Goal: Navigation & Orientation: Find specific page/section

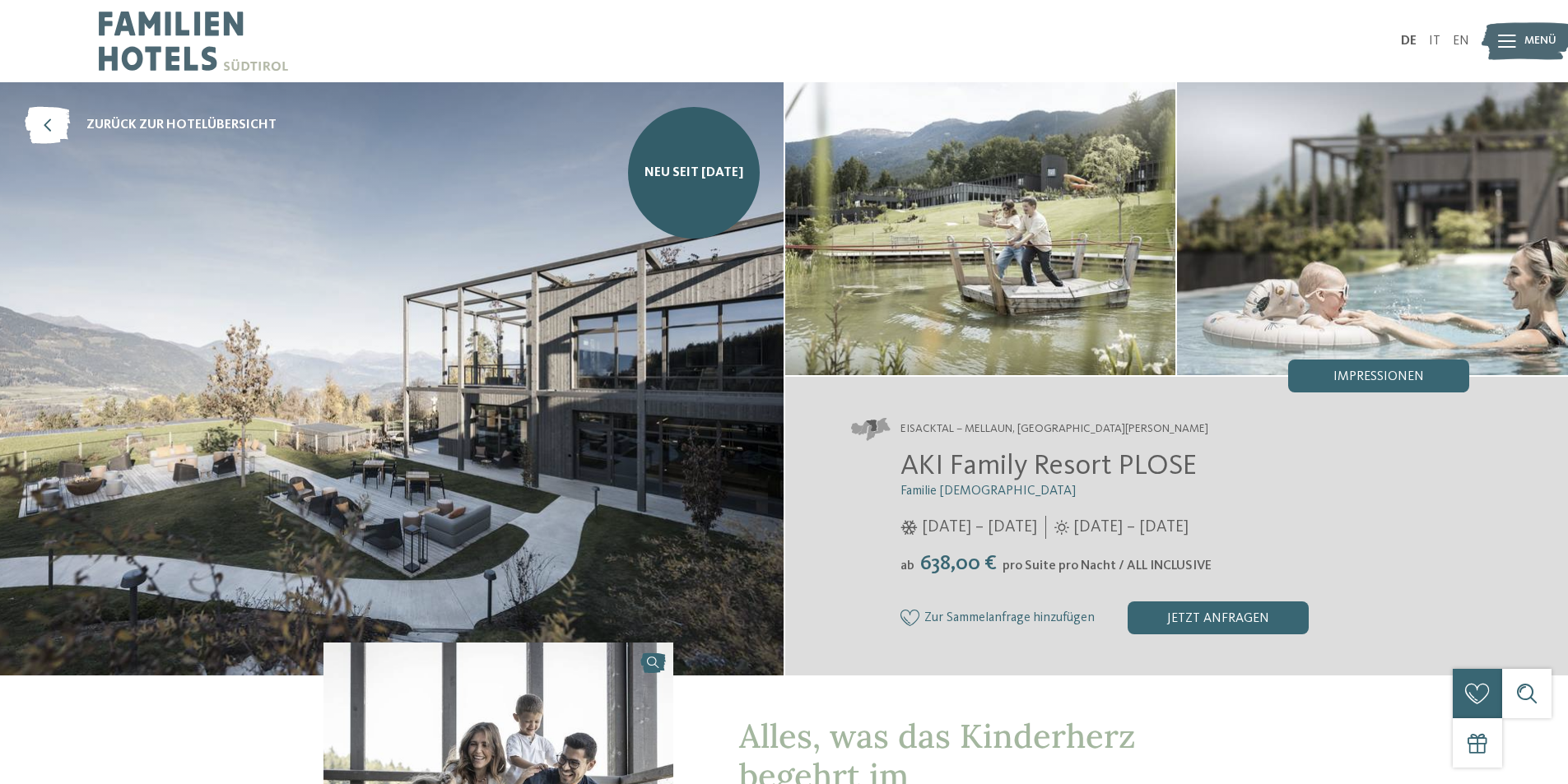
click at [142, 25] on img at bounding box center [193, 41] width 190 height 83
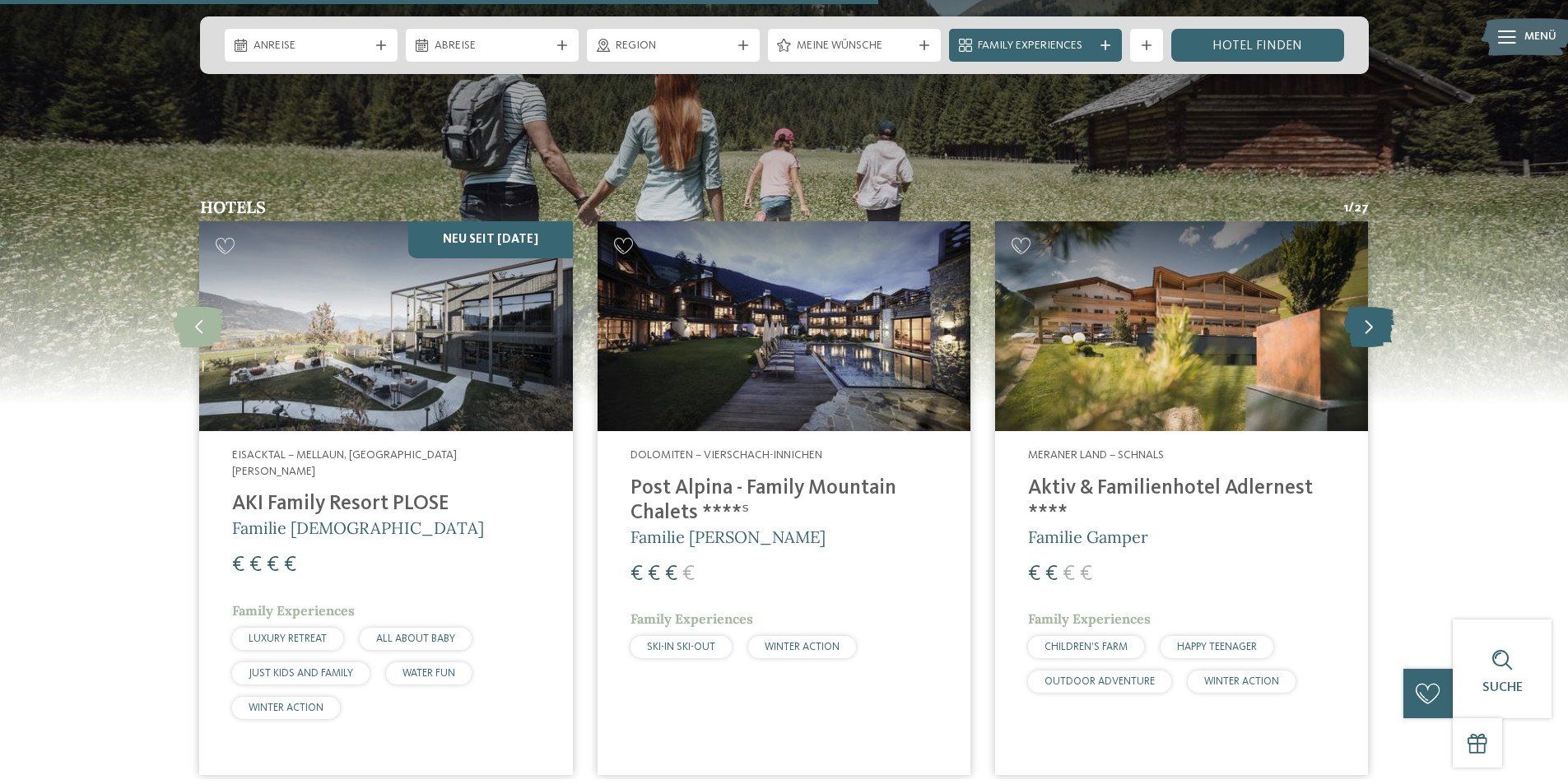
scroll to position [4362, 0]
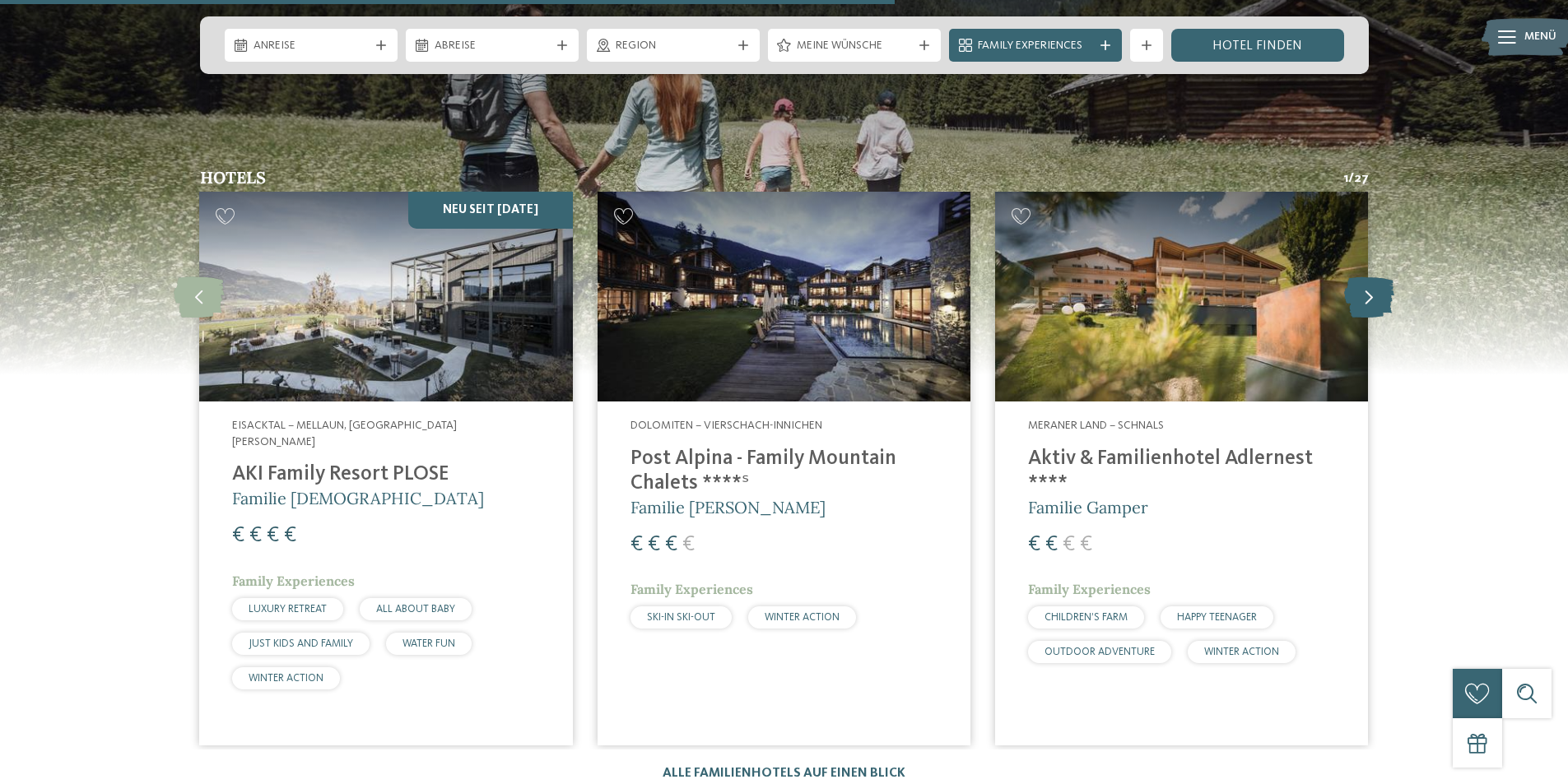
click at [1368, 277] on icon at bounding box center [1369, 298] width 50 height 41
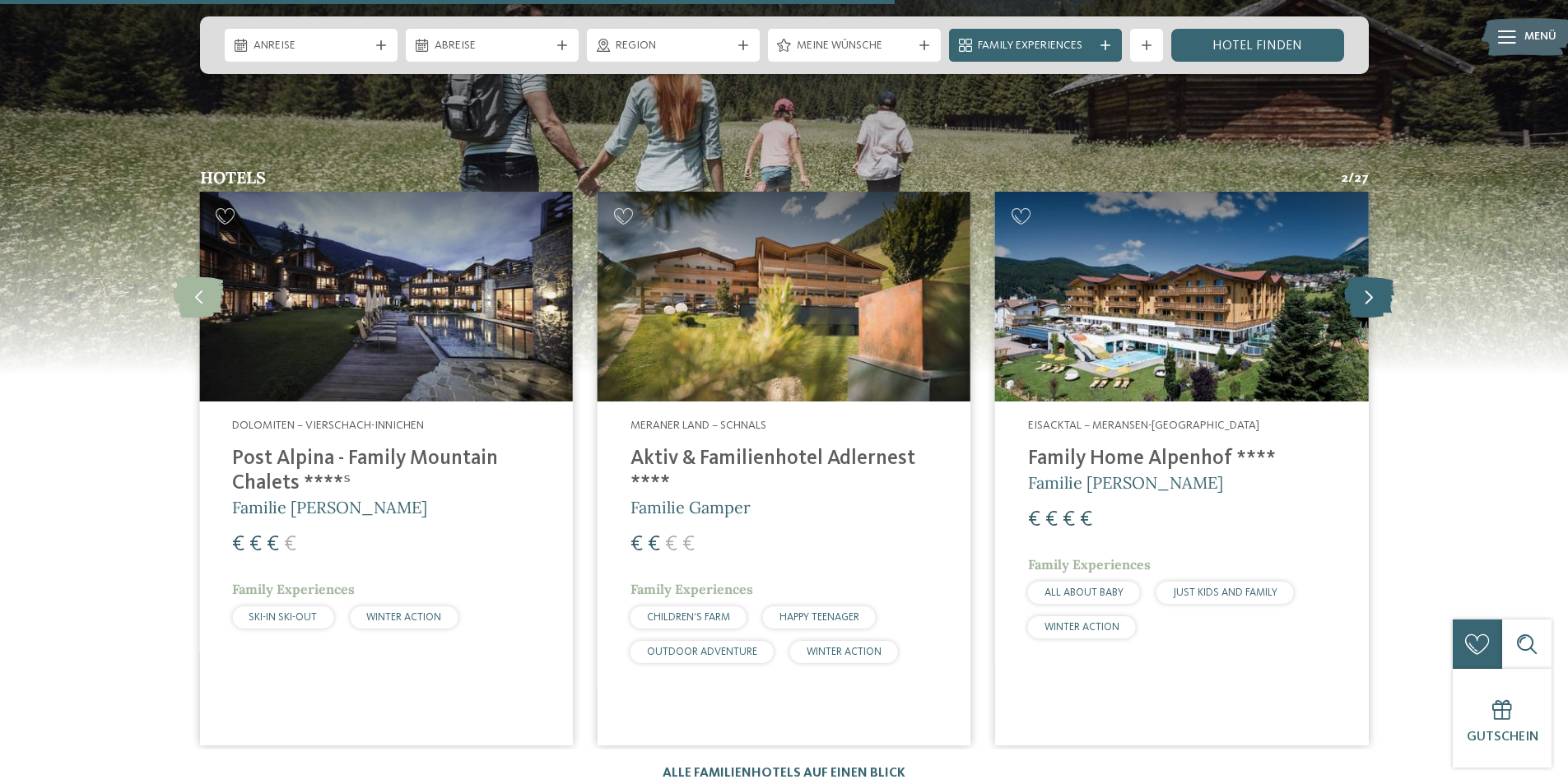
click at [1368, 277] on icon at bounding box center [1369, 298] width 50 height 41
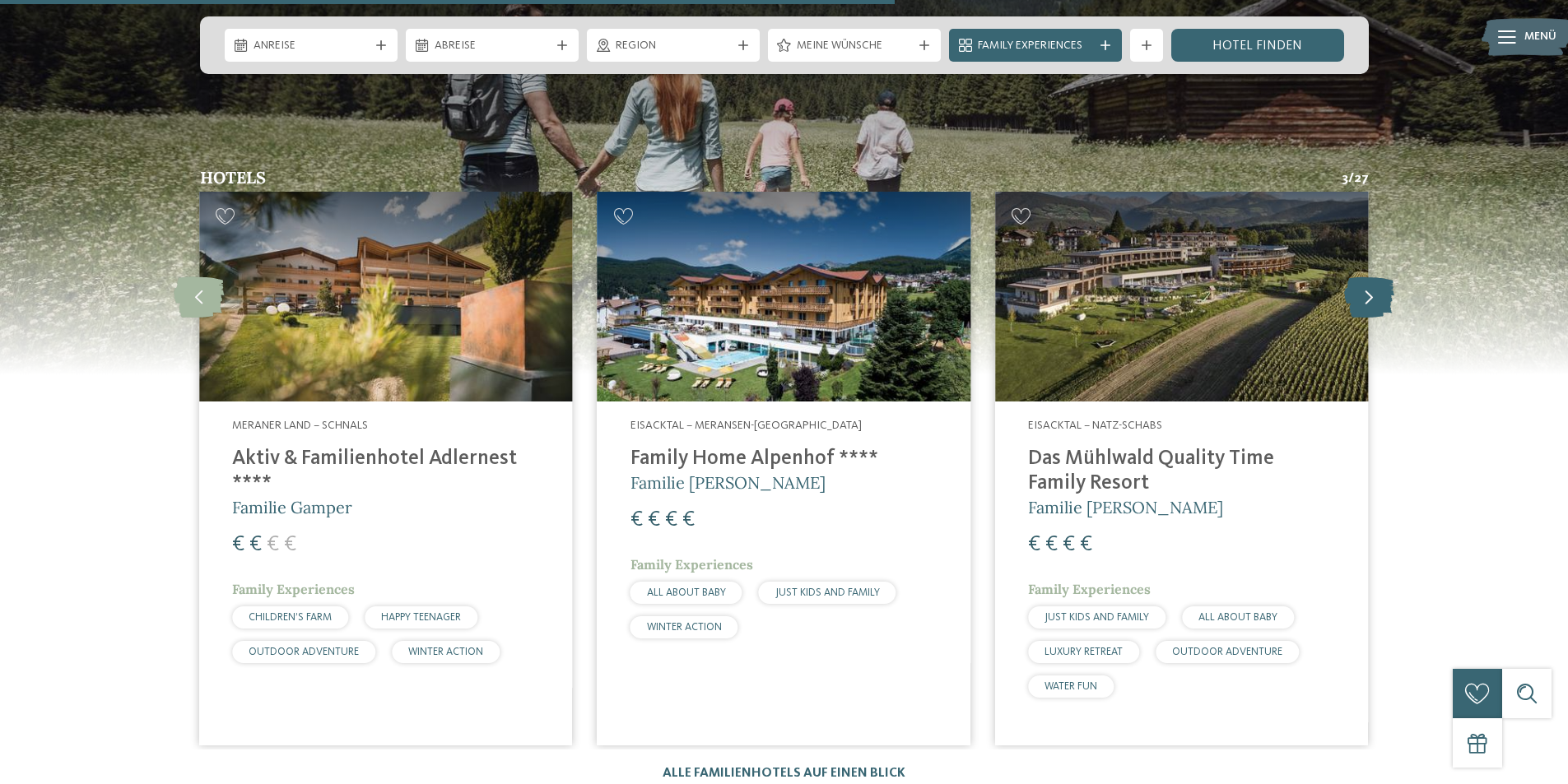
click at [1393, 277] on icon at bounding box center [1369, 298] width 50 height 41
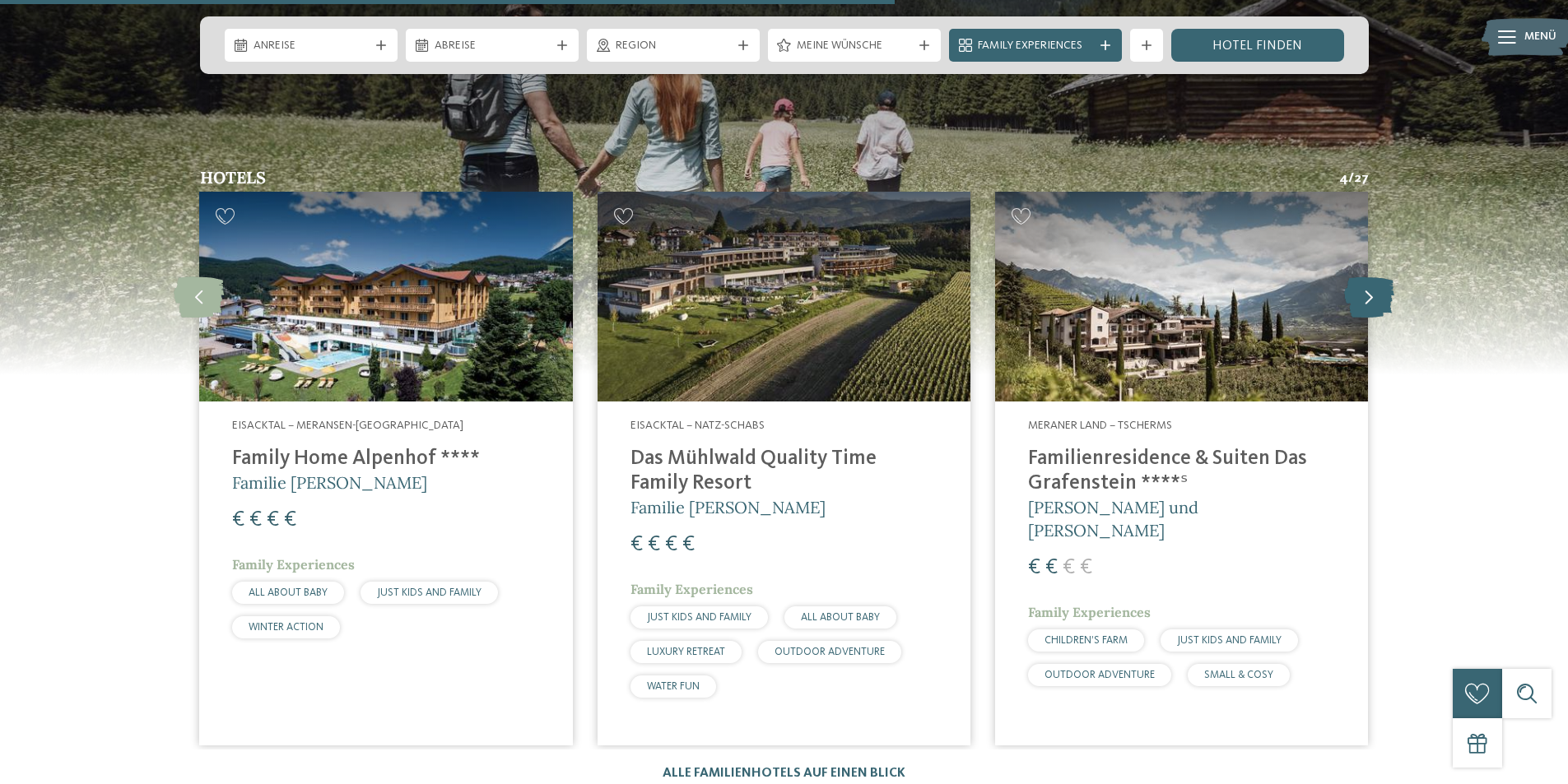
click at [1385, 277] on icon at bounding box center [1369, 298] width 50 height 41
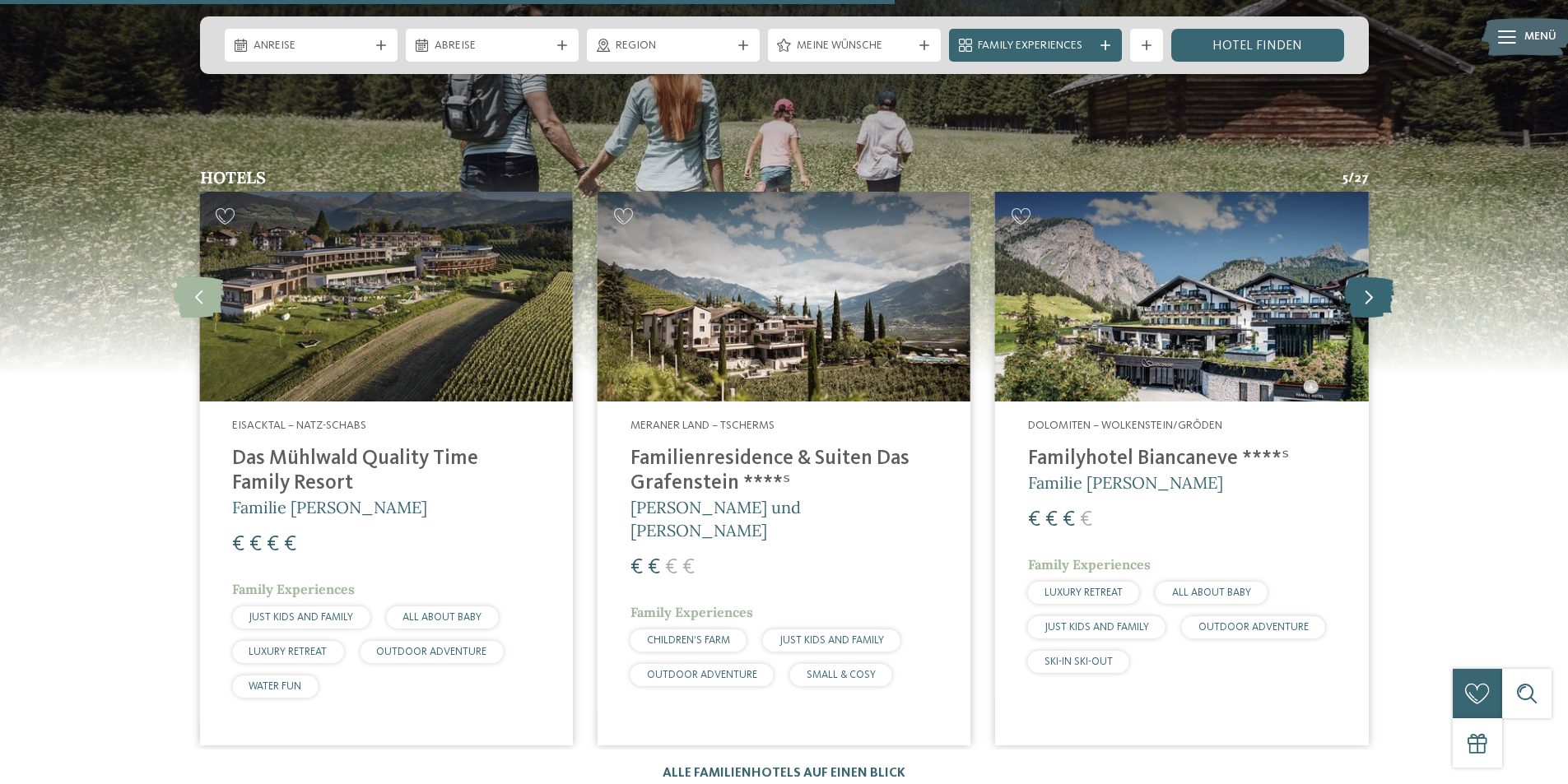
click at [1385, 277] on icon at bounding box center [1369, 298] width 50 height 41
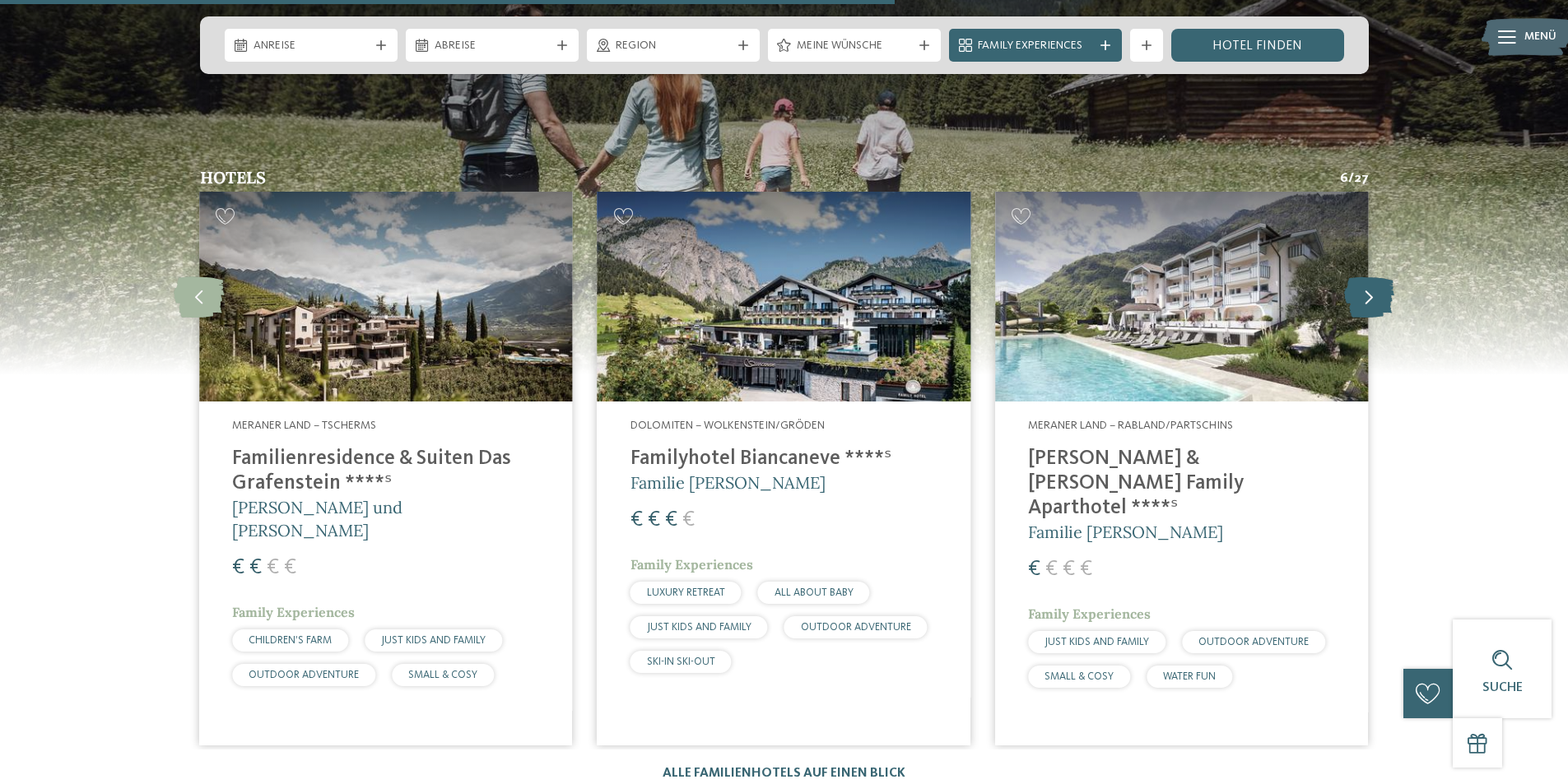
click at [1384, 277] on icon at bounding box center [1369, 298] width 50 height 41
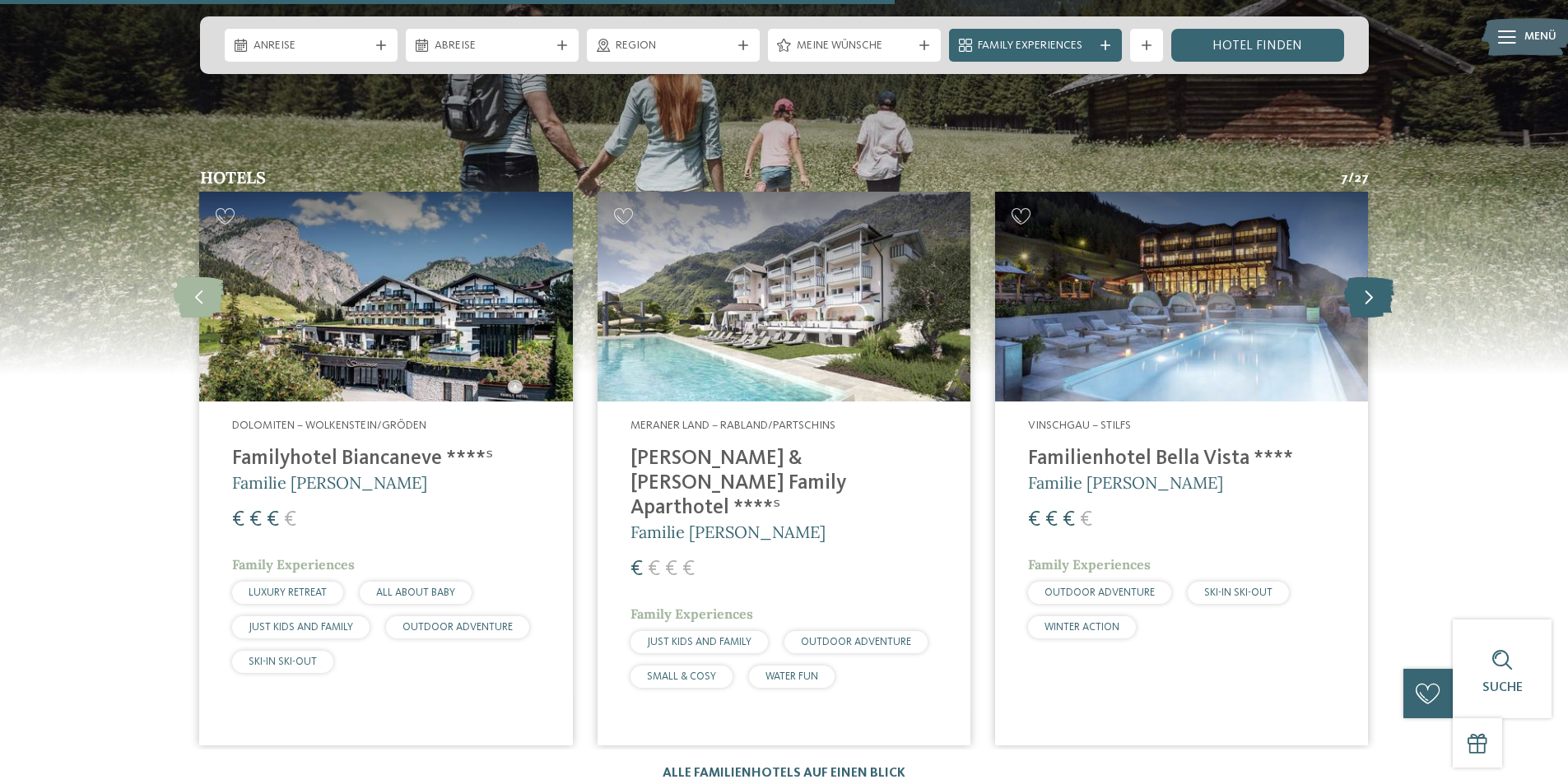
click at [1384, 277] on icon at bounding box center [1369, 298] width 50 height 41
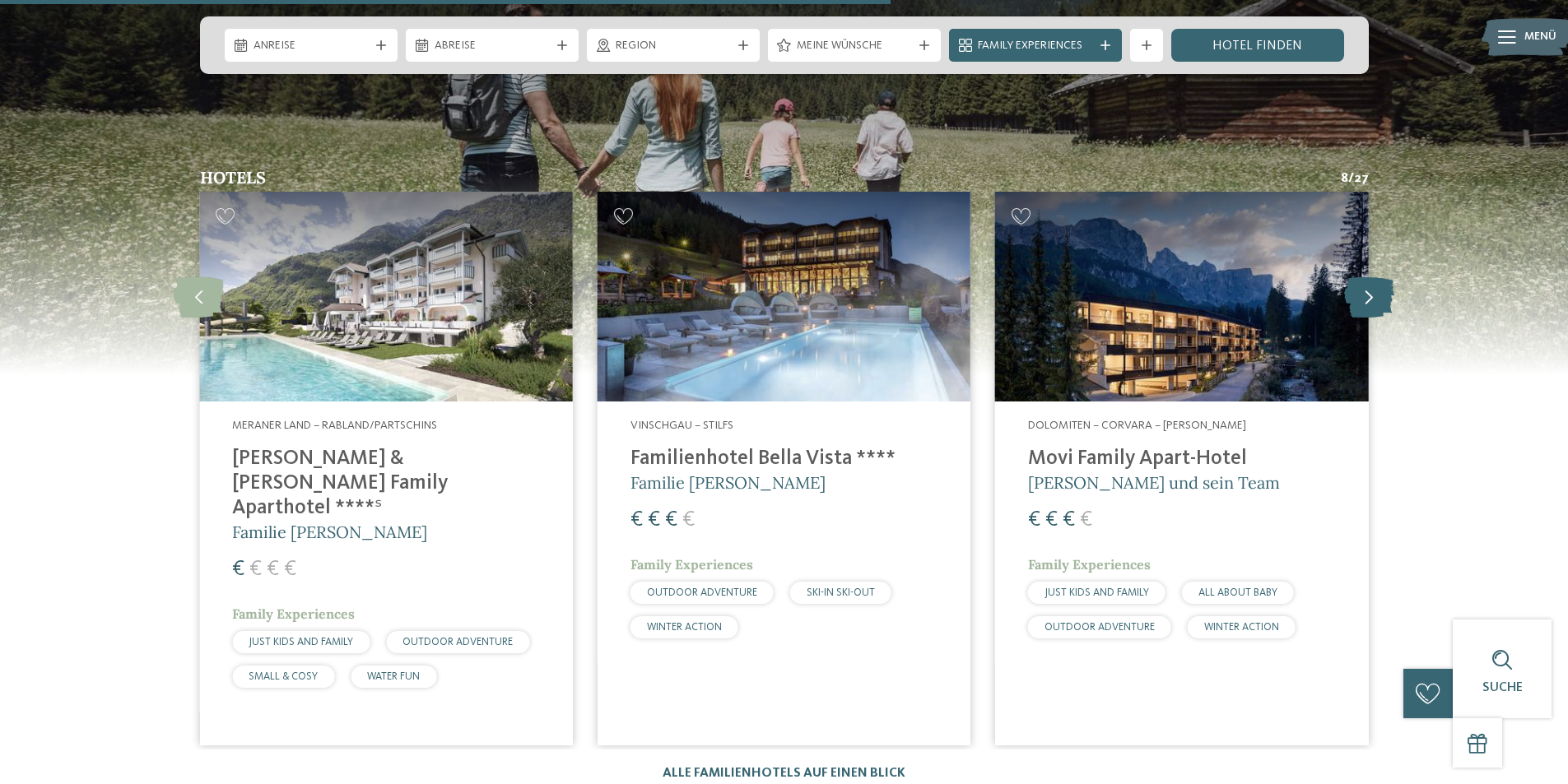
scroll to position [4281, 0]
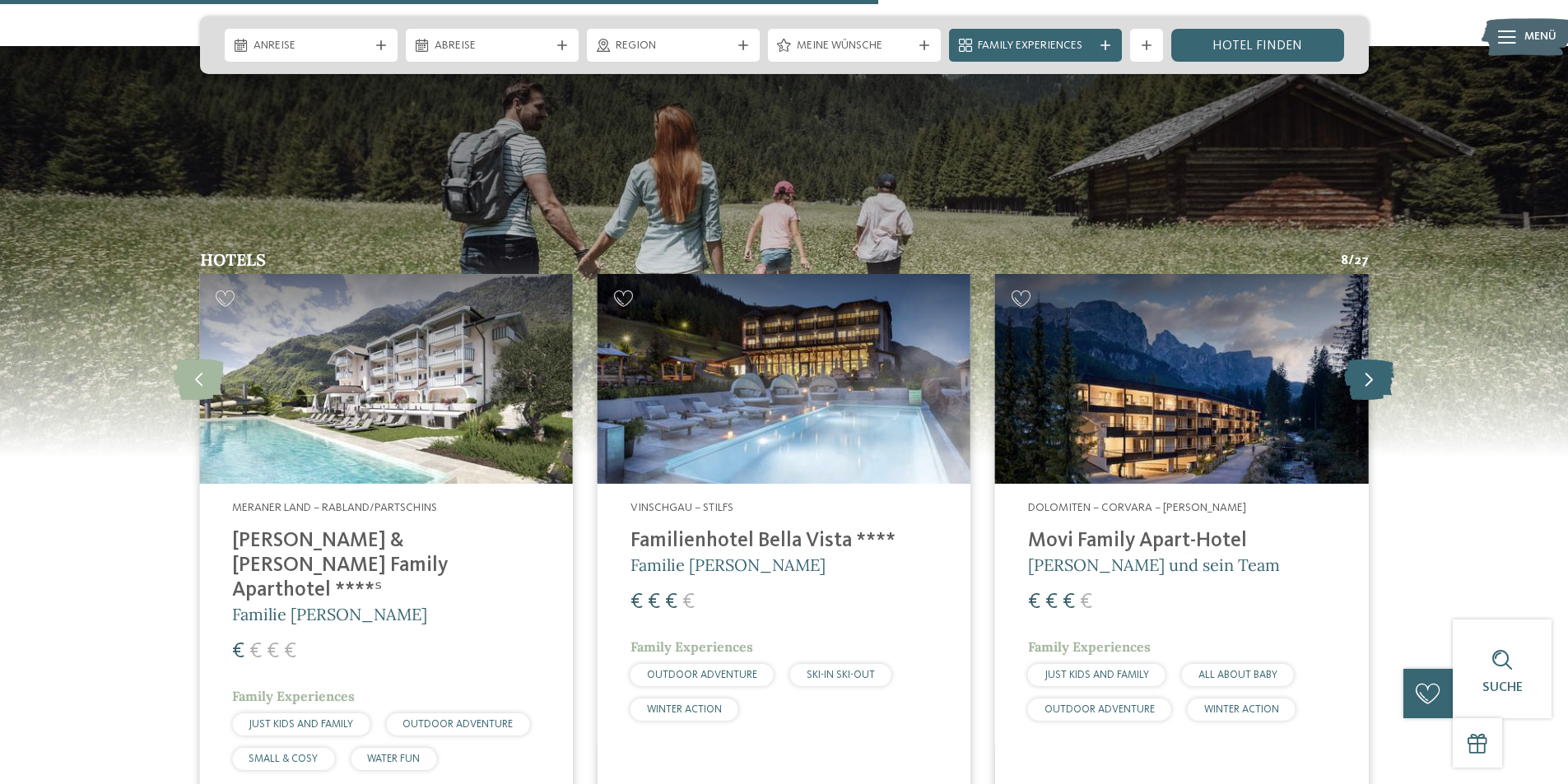
click at [1378, 359] on icon at bounding box center [1369, 379] width 50 height 41
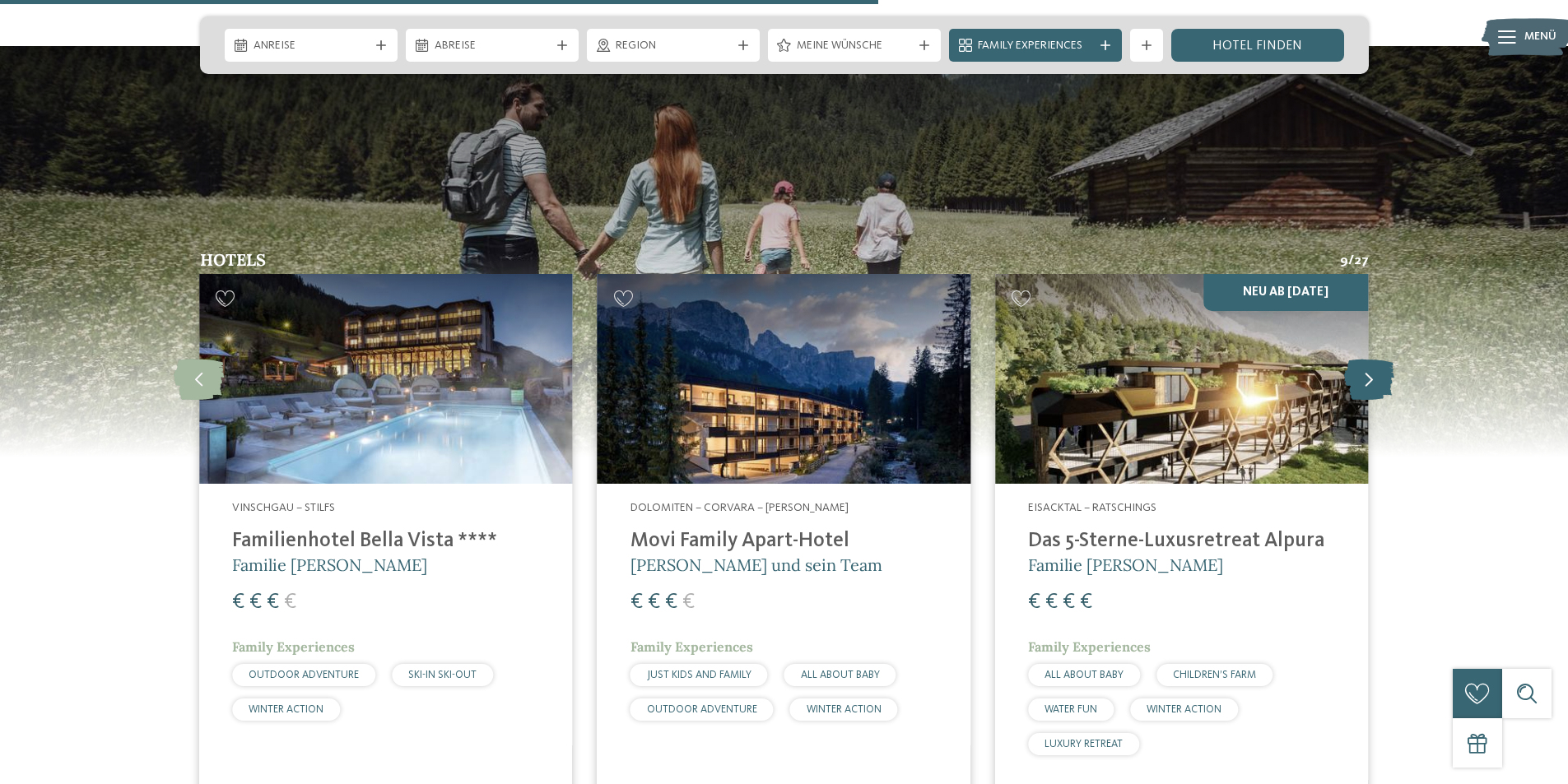
click at [1367, 359] on icon at bounding box center [1369, 379] width 50 height 41
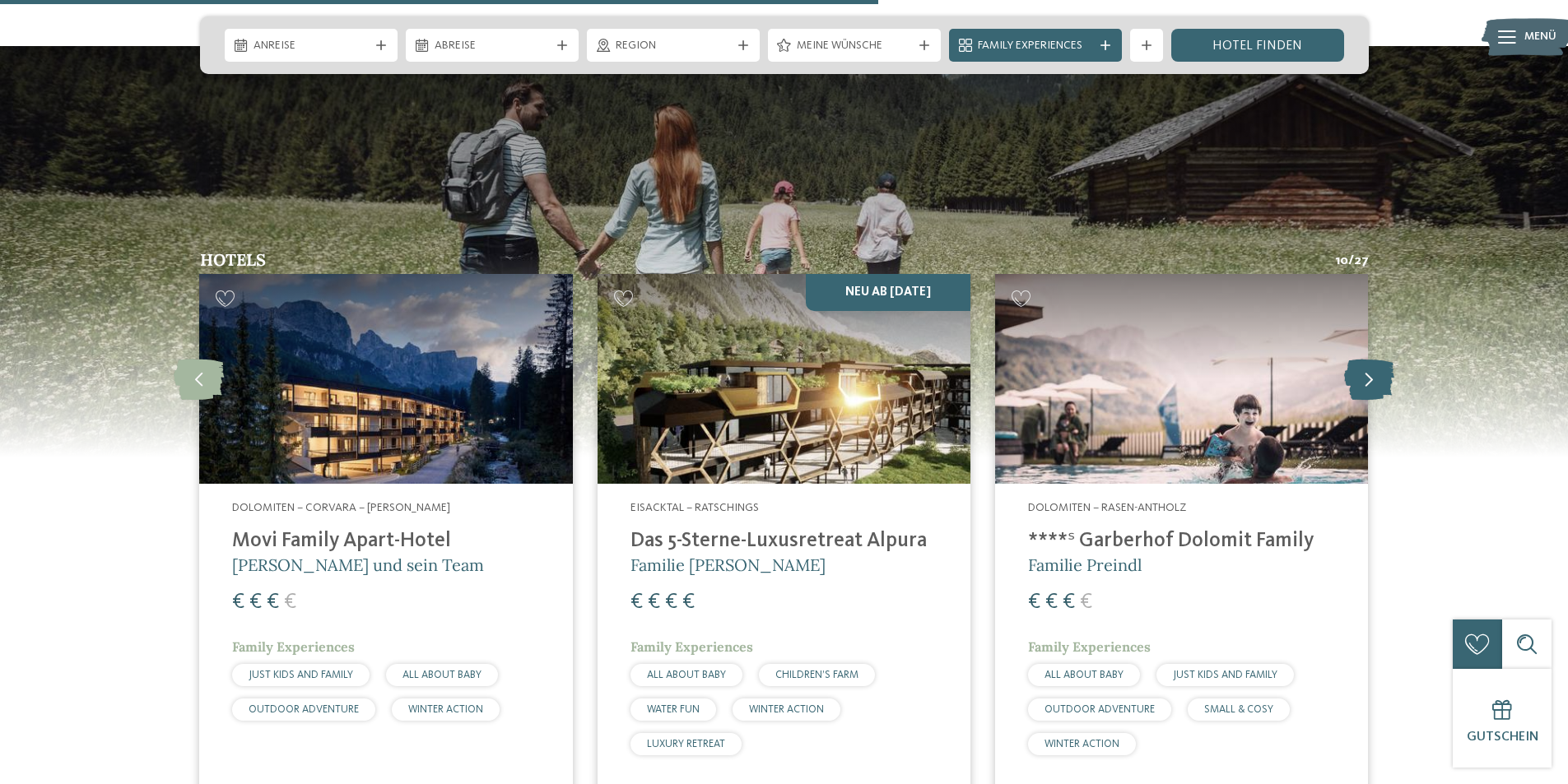
click at [1375, 359] on icon at bounding box center [1369, 379] width 50 height 41
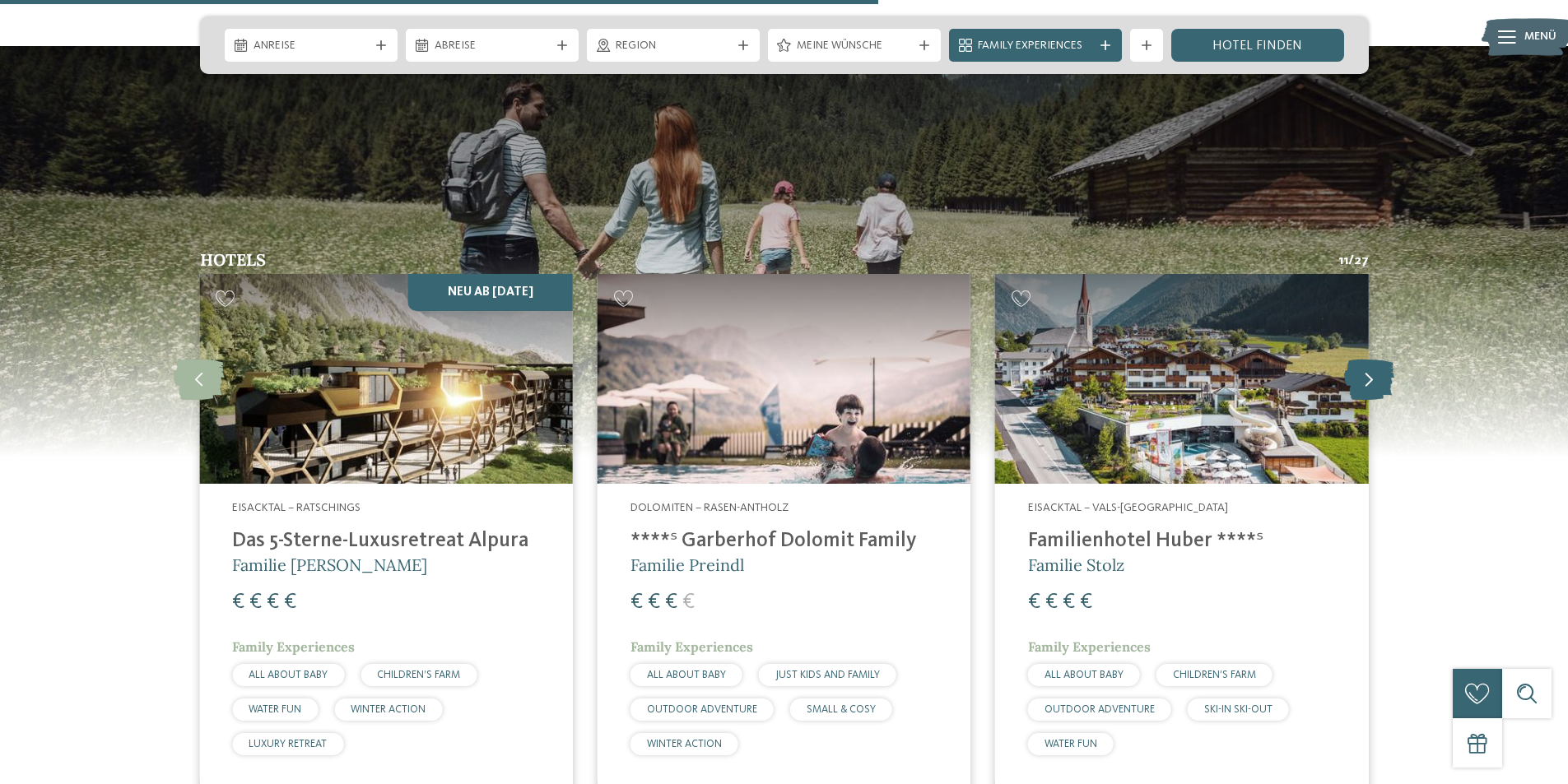
click at [1375, 359] on icon at bounding box center [1369, 379] width 50 height 41
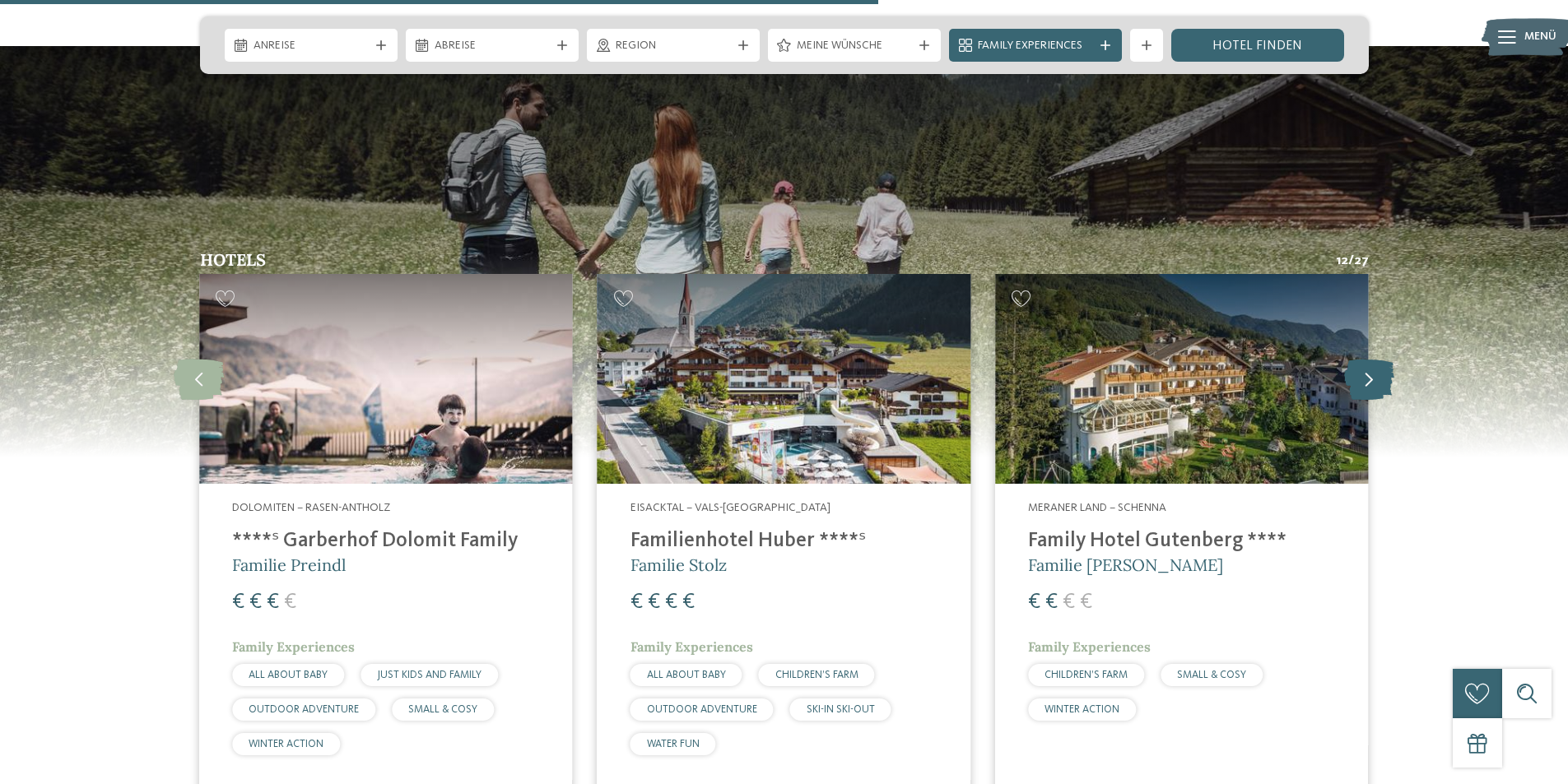
click at [1371, 359] on icon at bounding box center [1369, 379] width 50 height 41
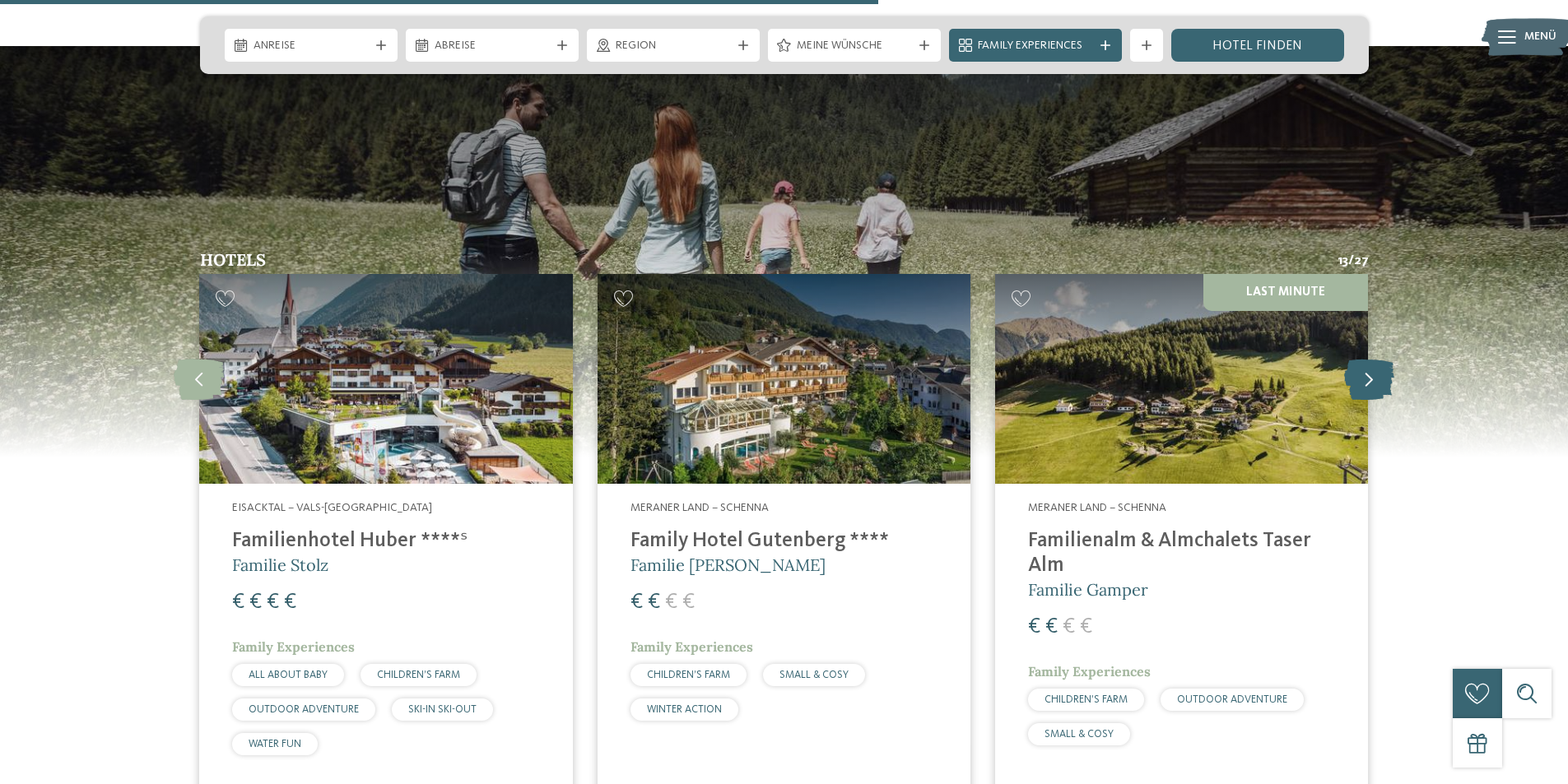
click at [1371, 359] on icon at bounding box center [1369, 379] width 50 height 41
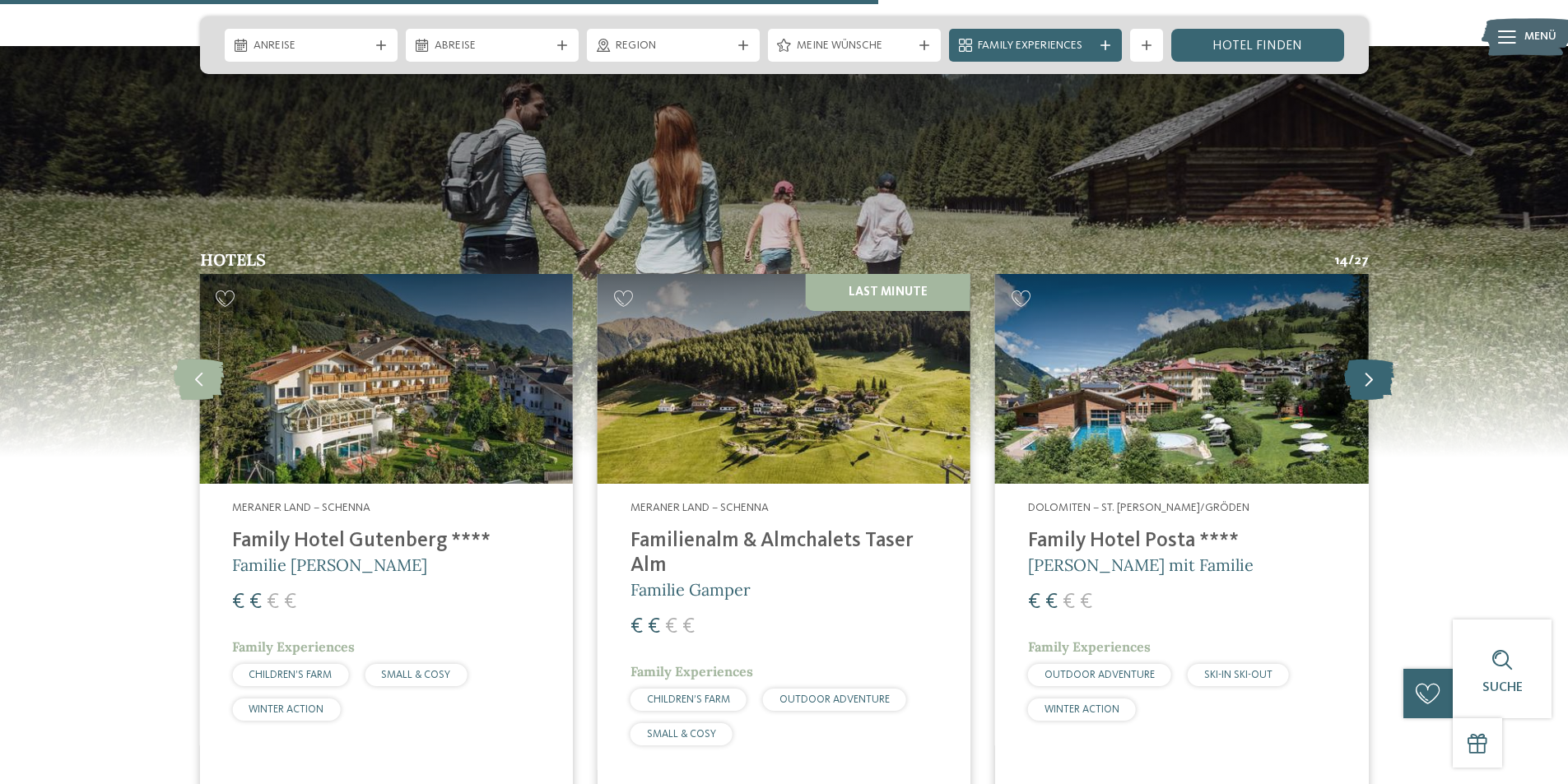
click at [1371, 359] on icon at bounding box center [1369, 379] width 50 height 41
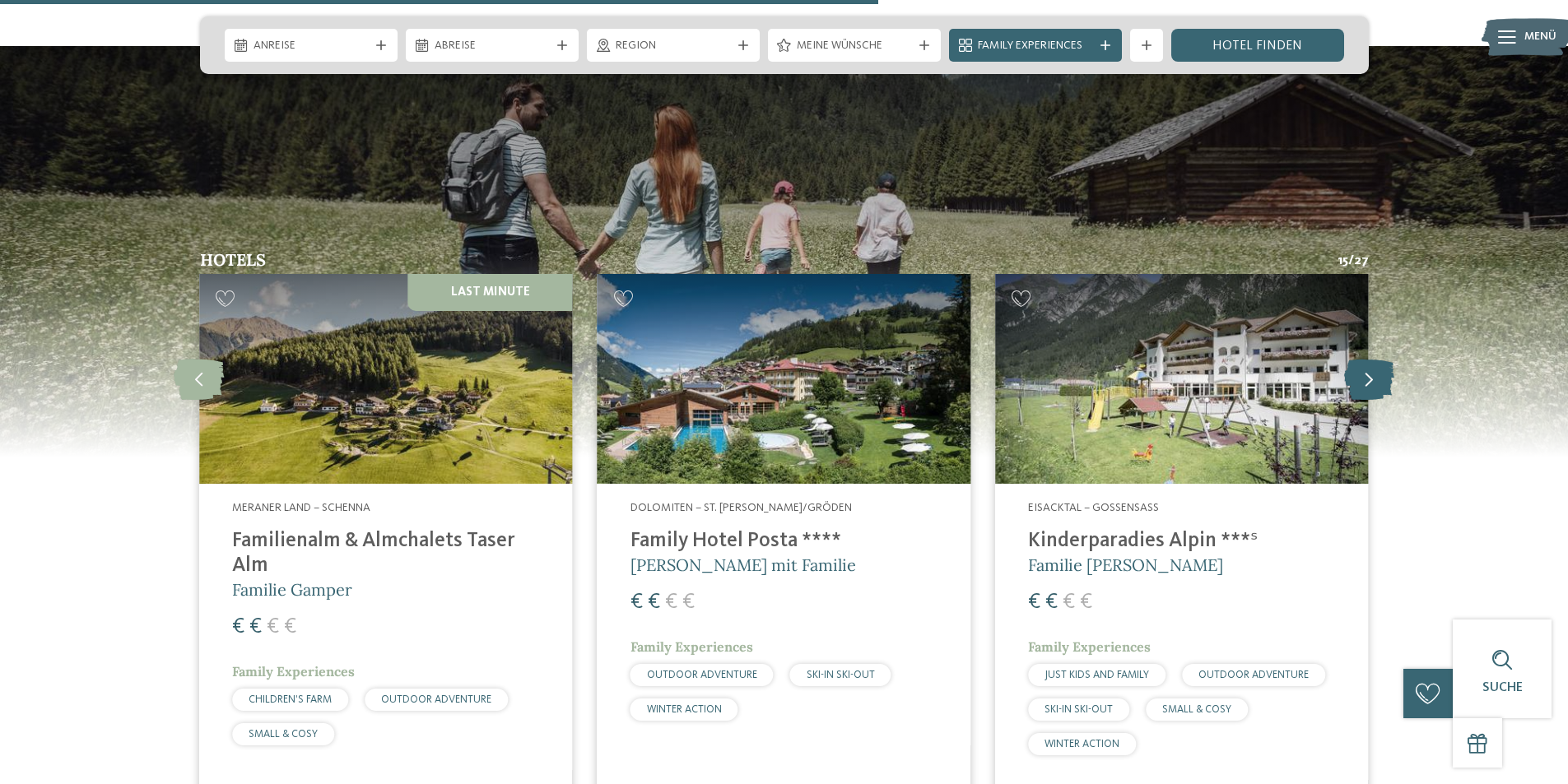
click at [1371, 359] on icon at bounding box center [1369, 379] width 50 height 41
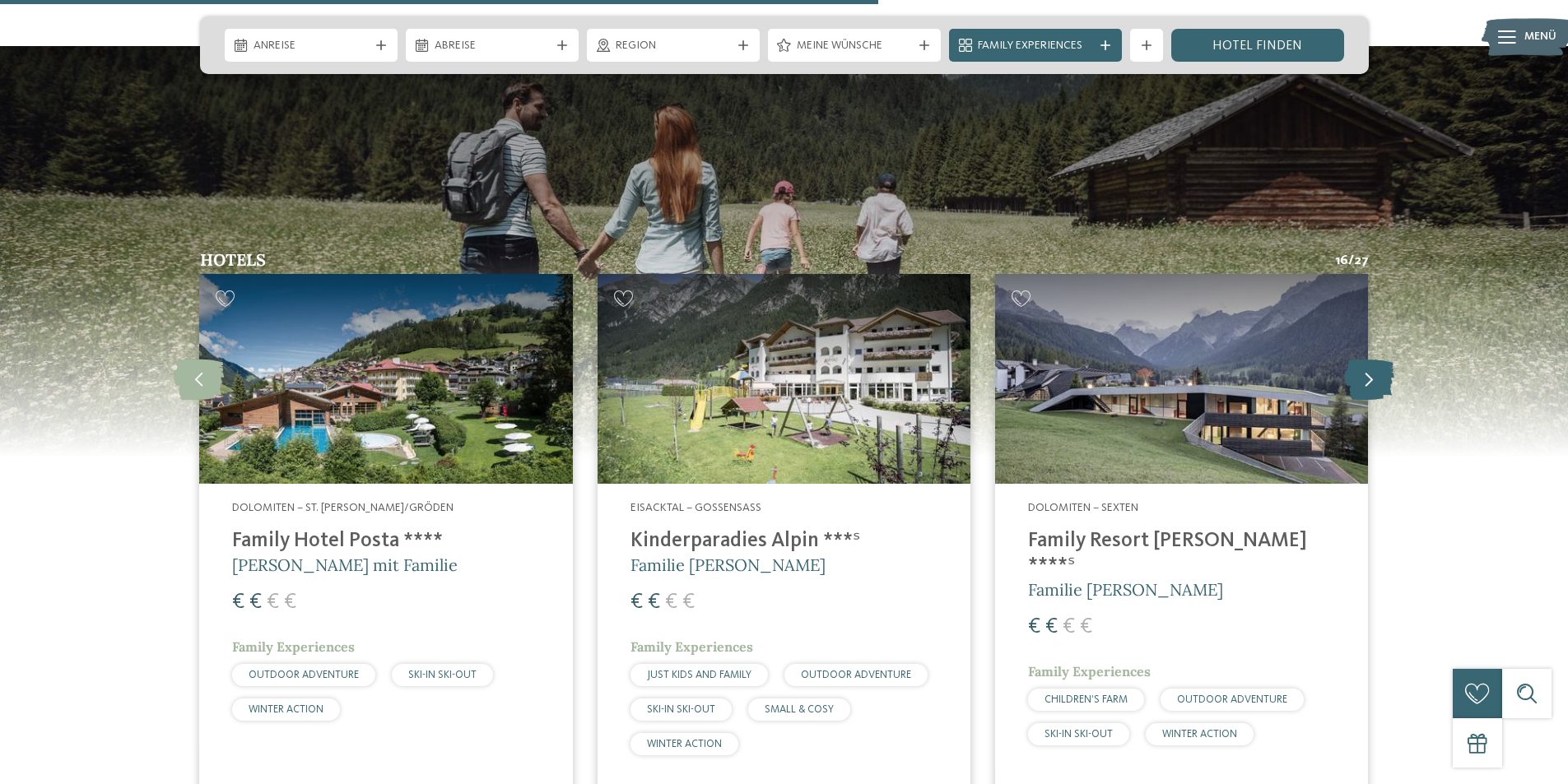
click at [1373, 359] on icon at bounding box center [1369, 379] width 50 height 41
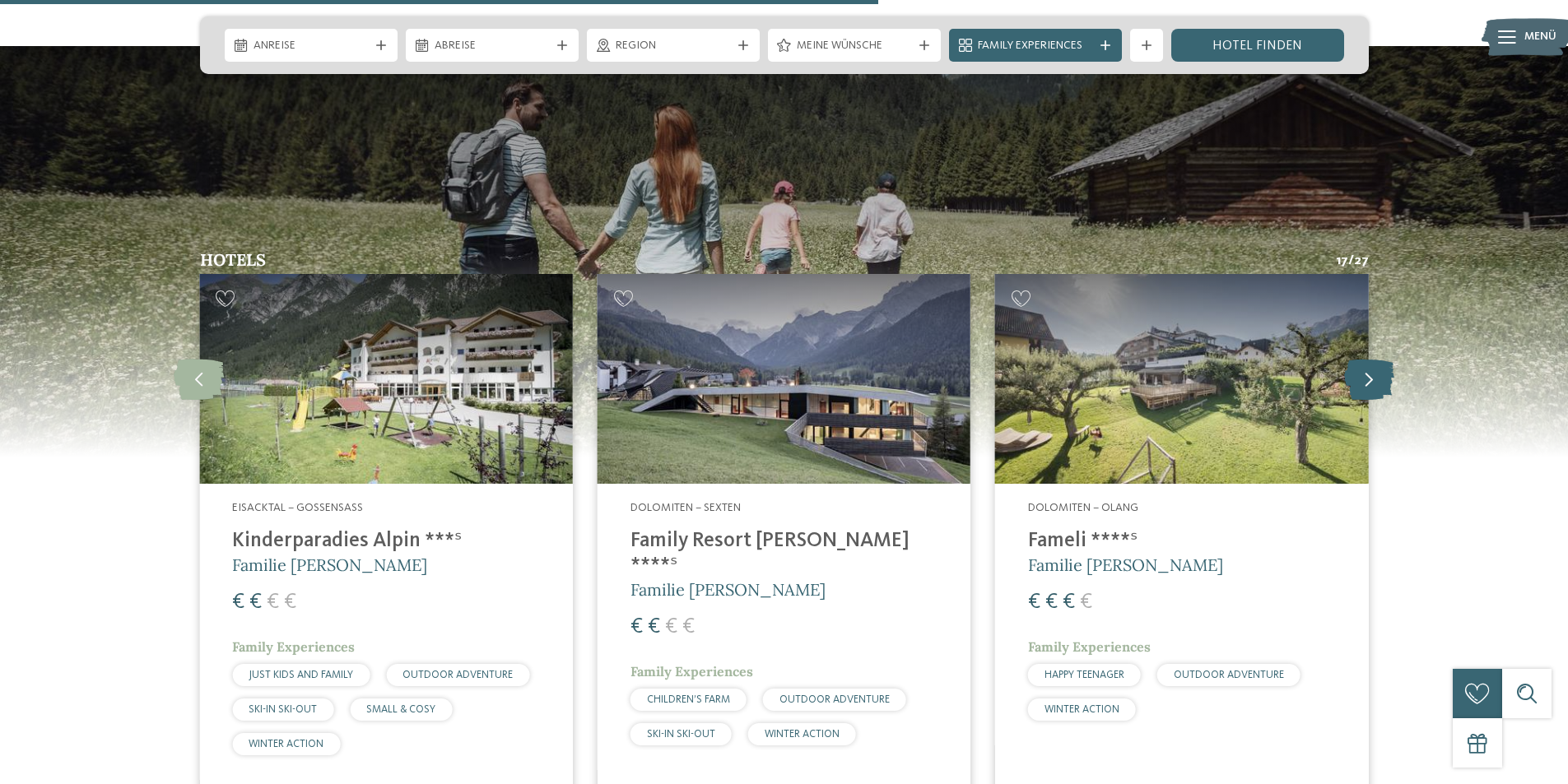
click at [1359, 359] on icon at bounding box center [1369, 379] width 50 height 41
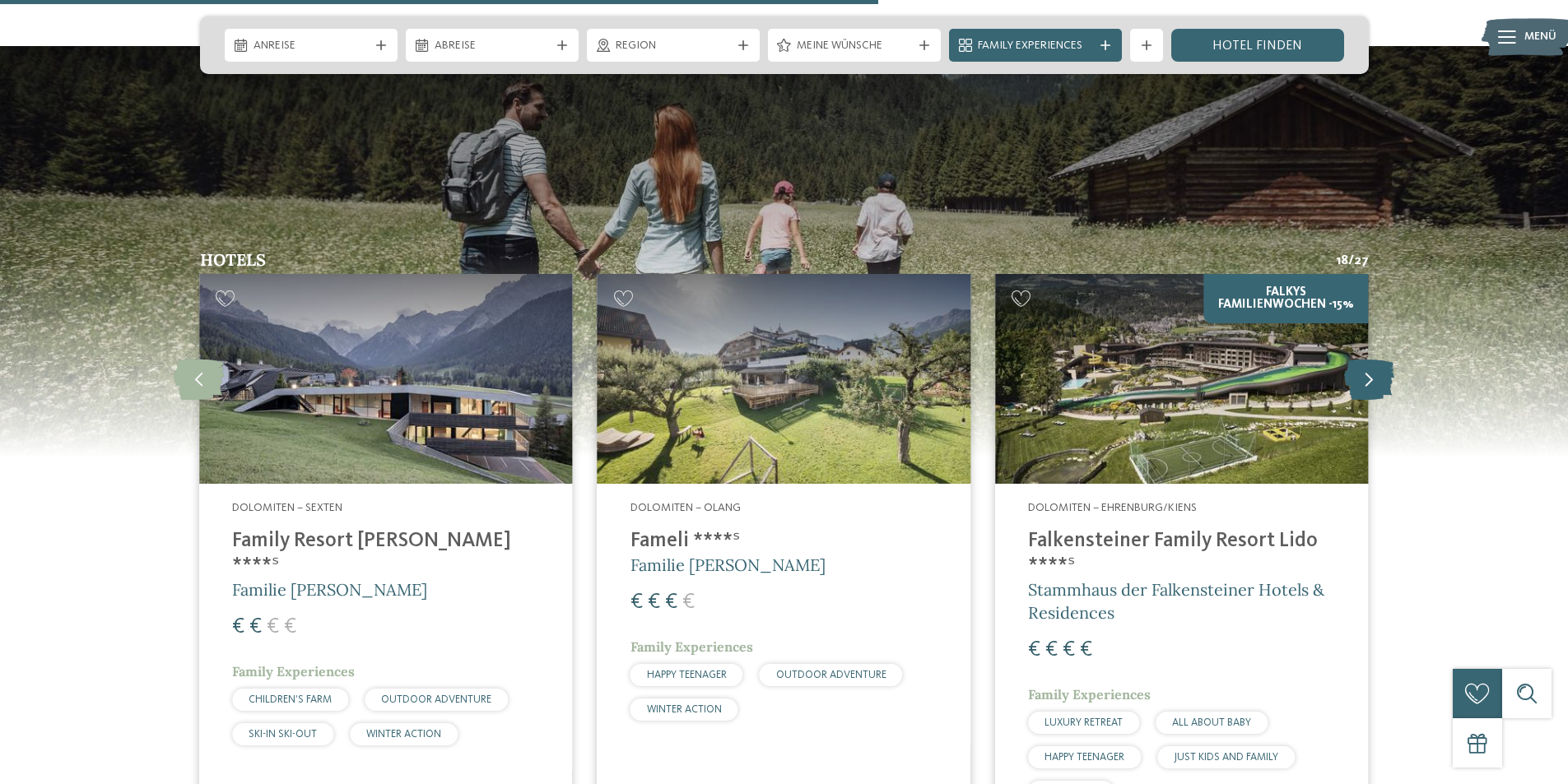
click at [1359, 359] on icon at bounding box center [1369, 379] width 50 height 41
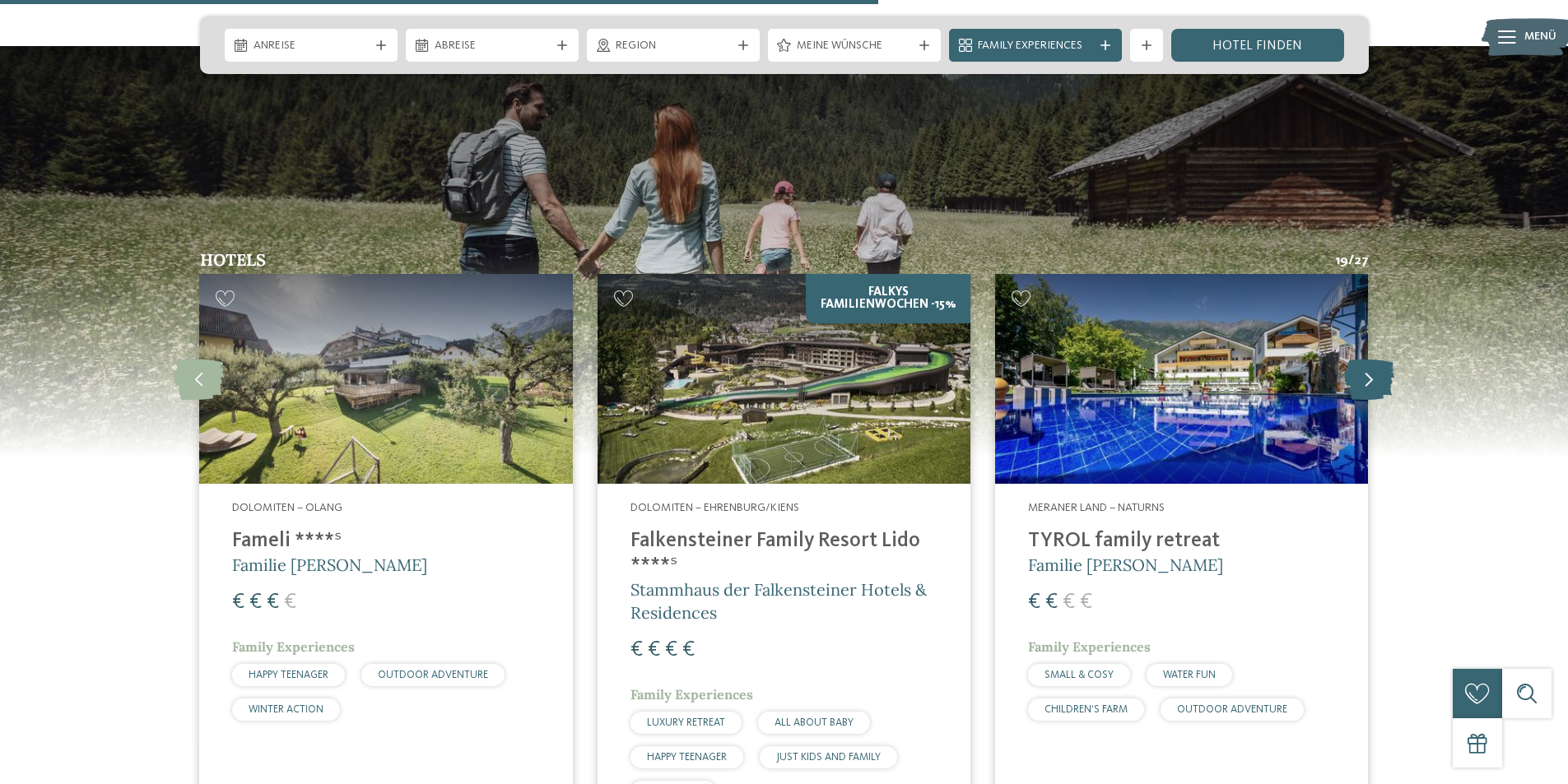
click at [1359, 359] on icon at bounding box center [1369, 379] width 50 height 41
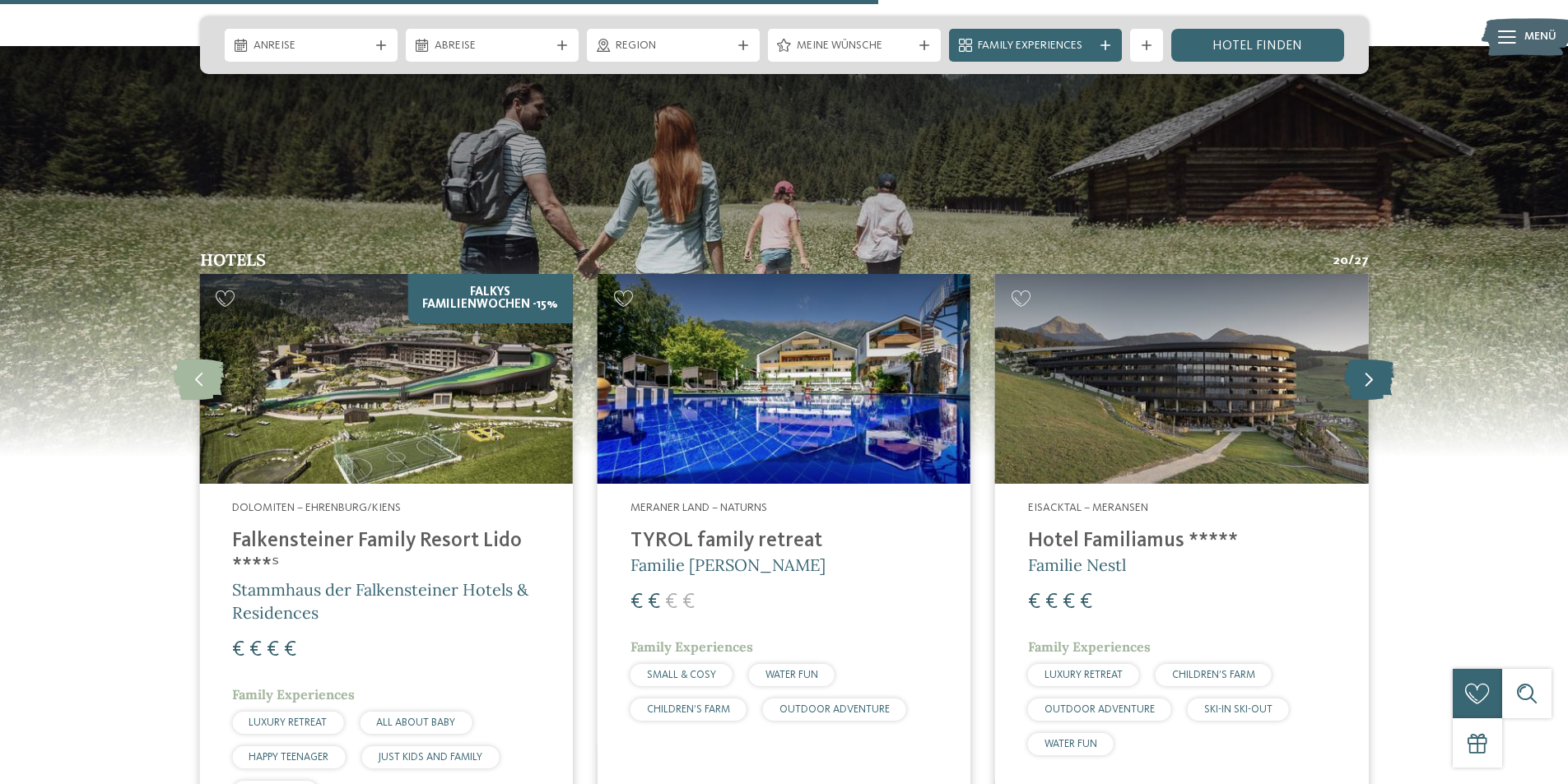
click at [1359, 359] on icon at bounding box center [1369, 379] width 50 height 41
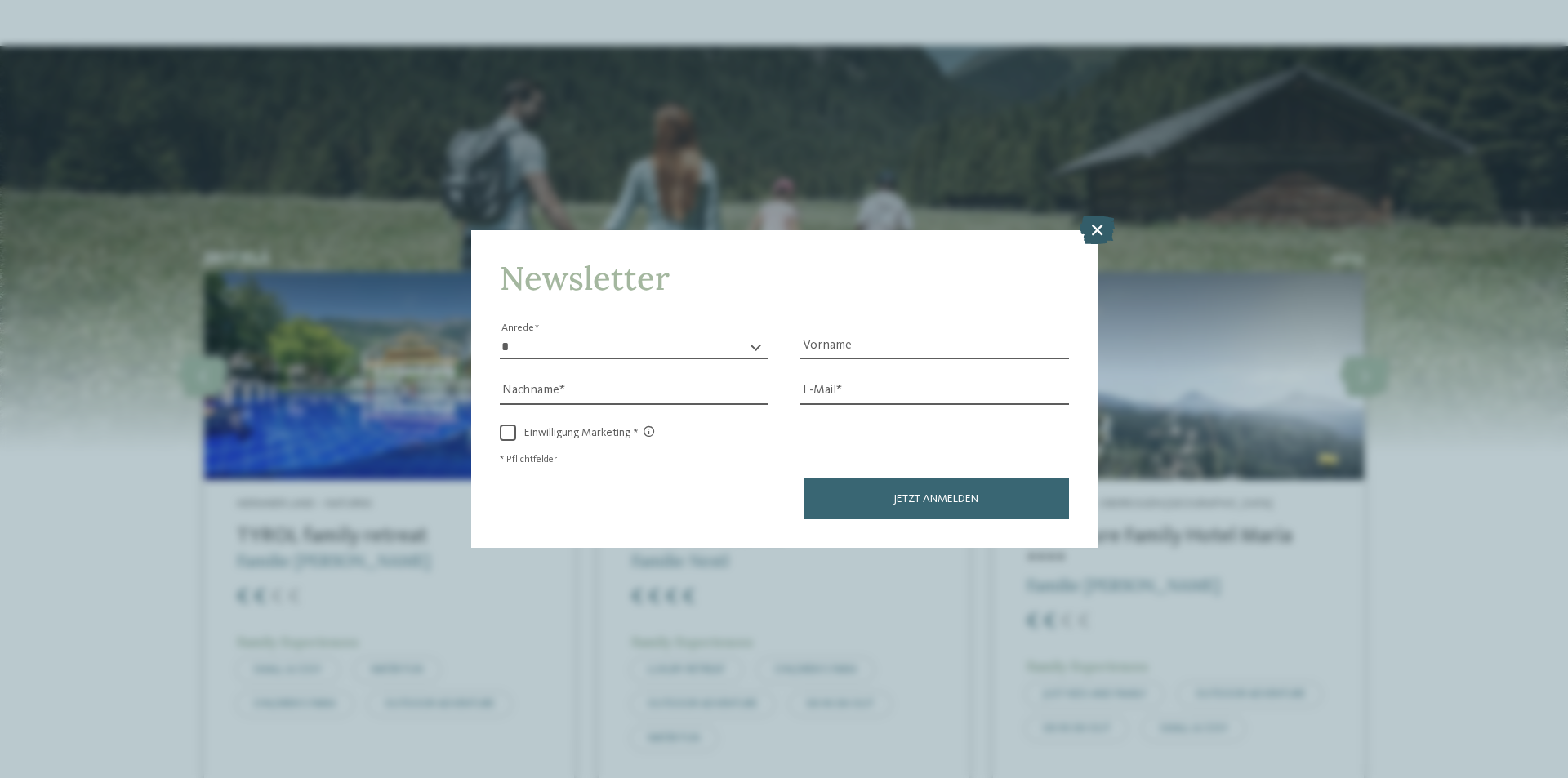
click at [1104, 223] on icon at bounding box center [1096, 230] width 35 height 29
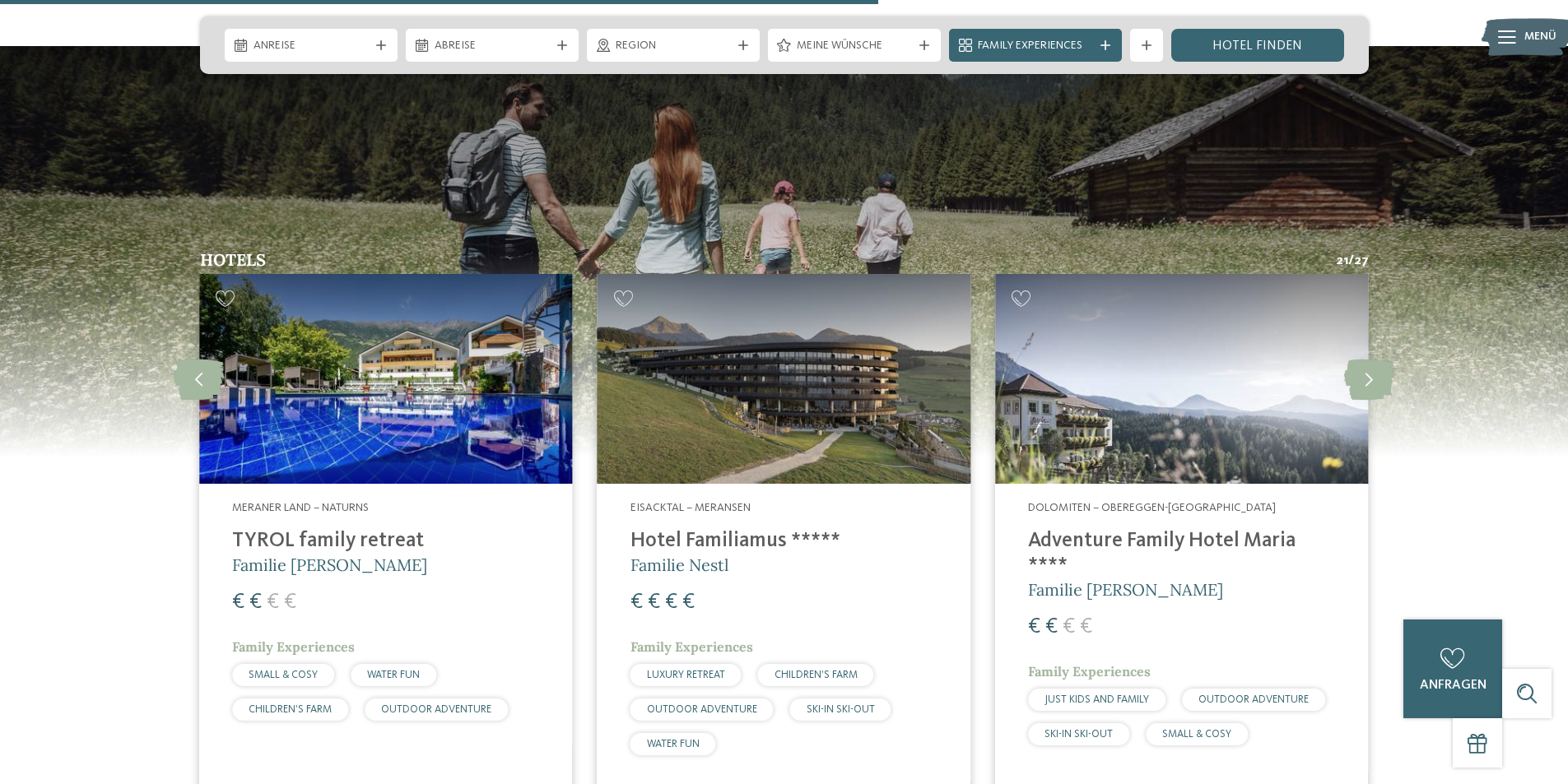
click at [734, 334] on img at bounding box center [784, 379] width 373 height 209
click at [1372, 359] on icon at bounding box center [1369, 379] width 50 height 41
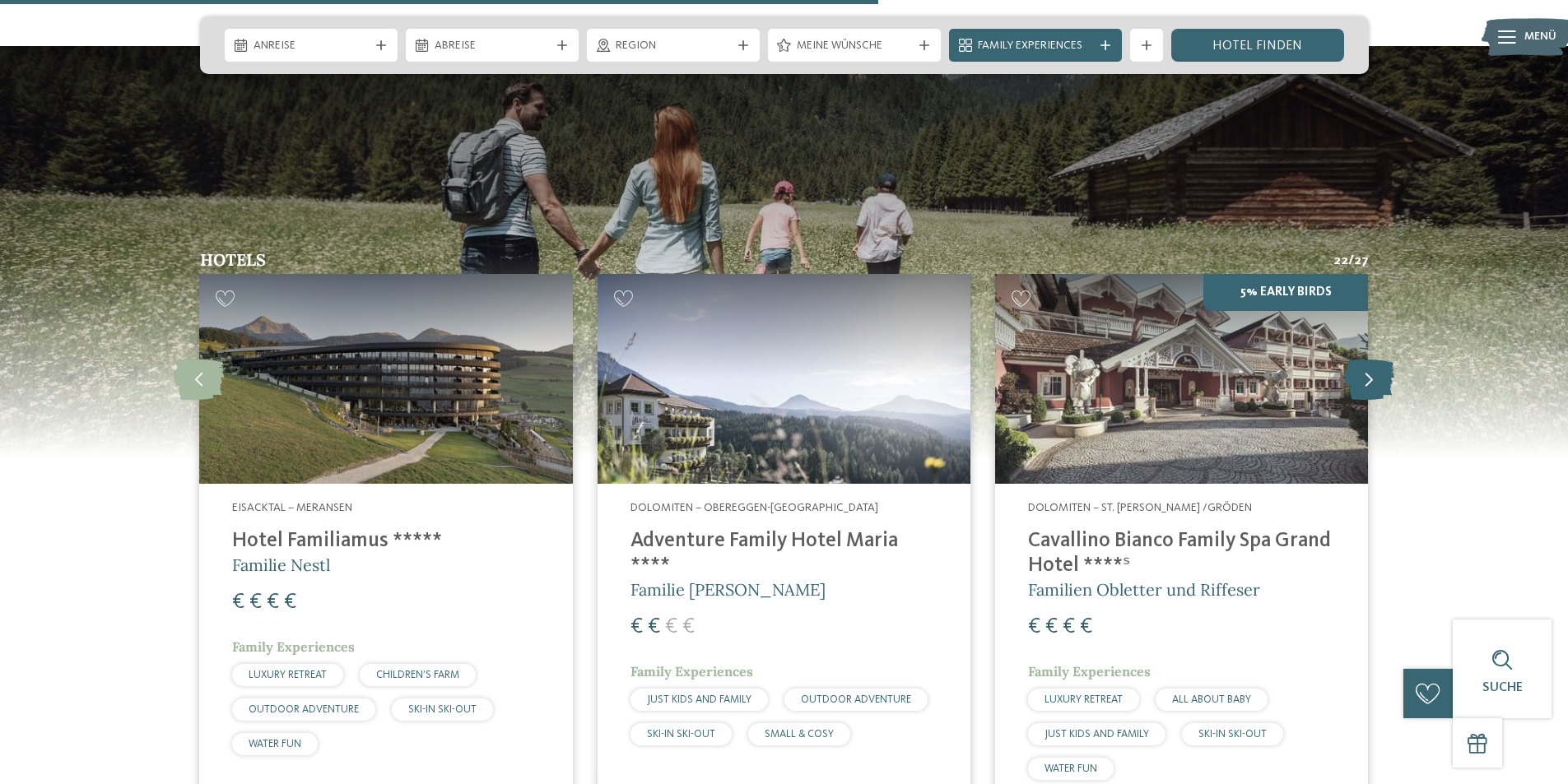
click at [1372, 359] on icon at bounding box center [1369, 379] width 50 height 41
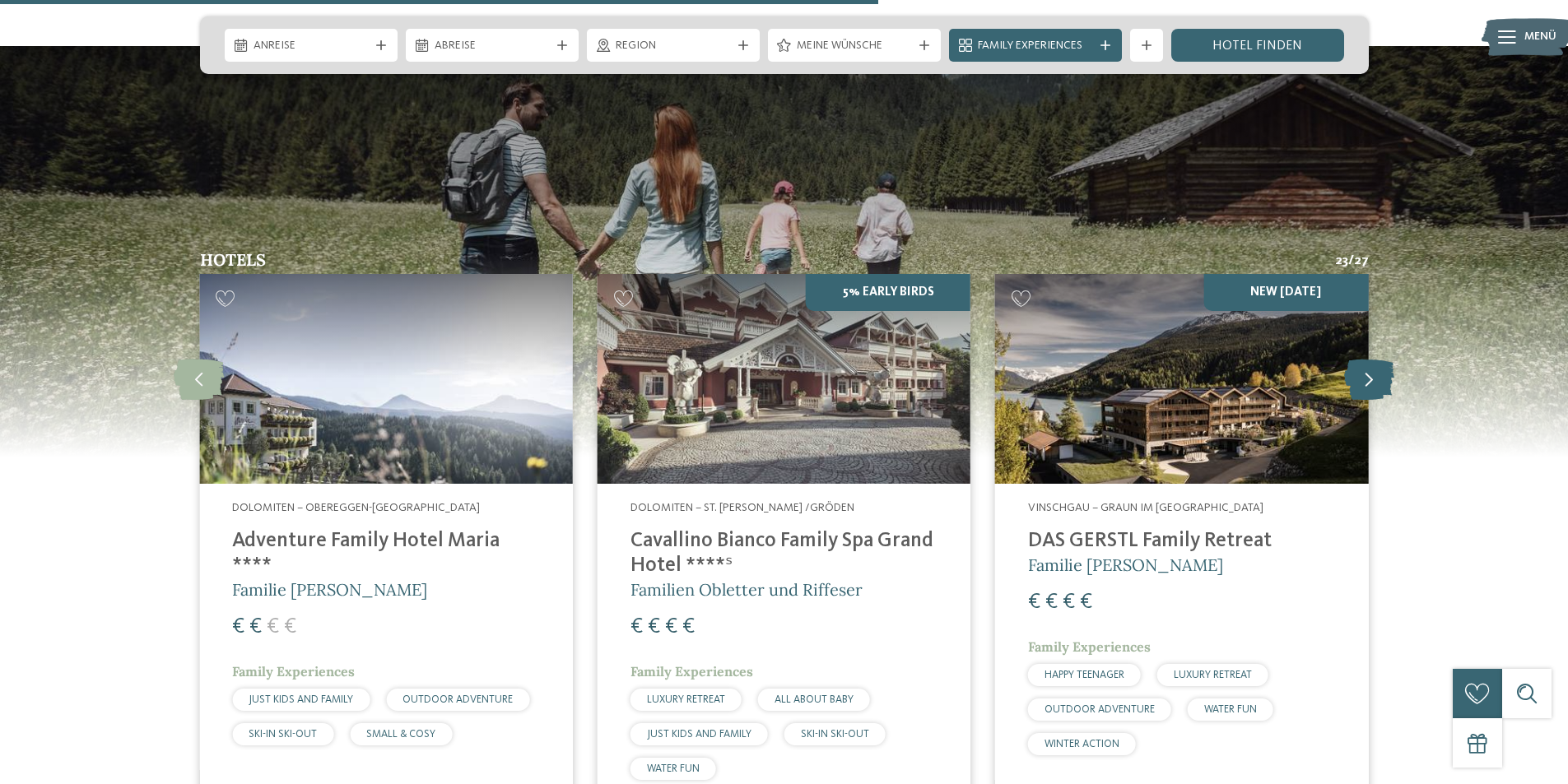
click at [1379, 359] on icon at bounding box center [1369, 379] width 50 height 41
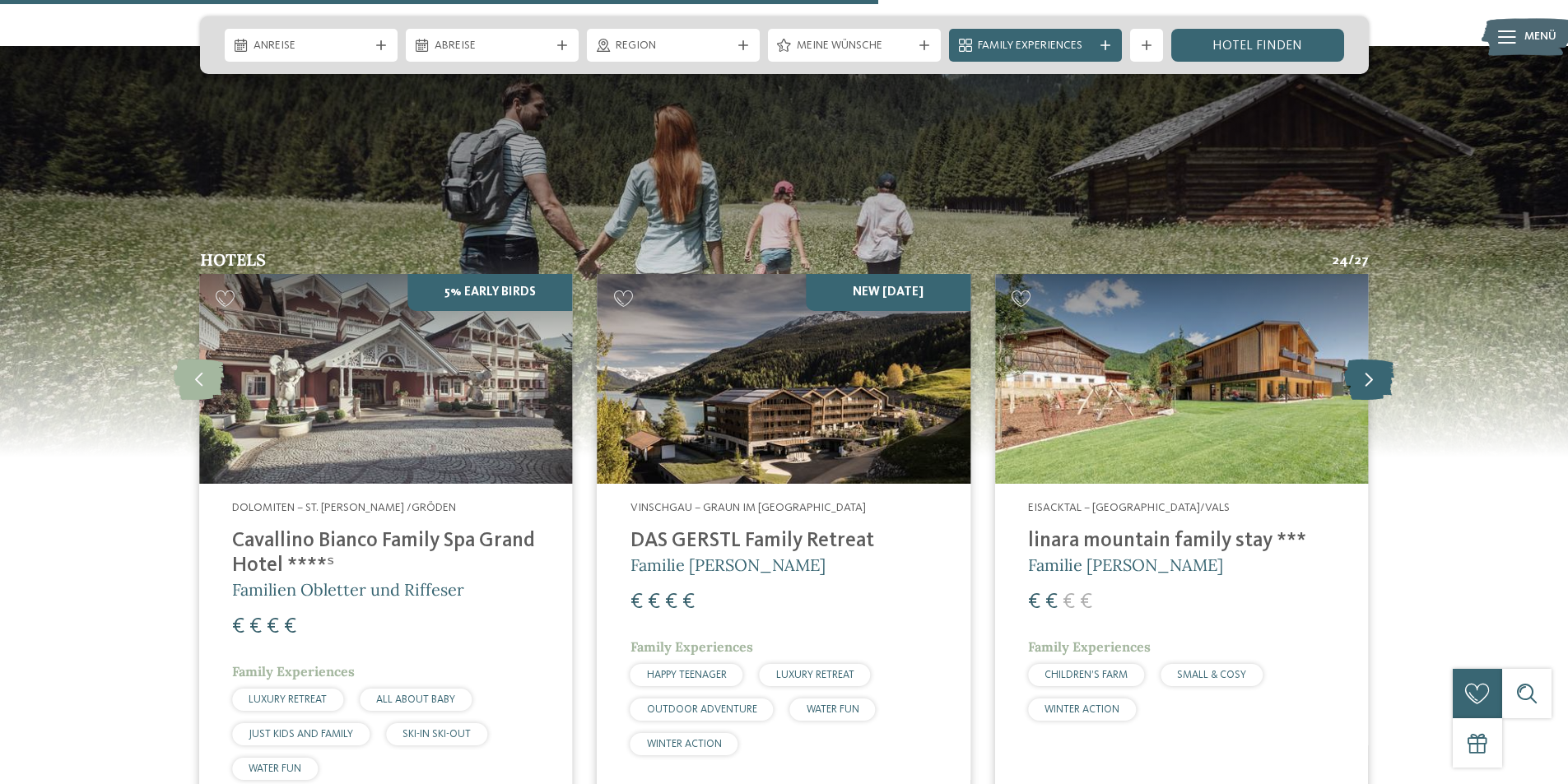
click at [1379, 359] on icon at bounding box center [1369, 379] width 50 height 41
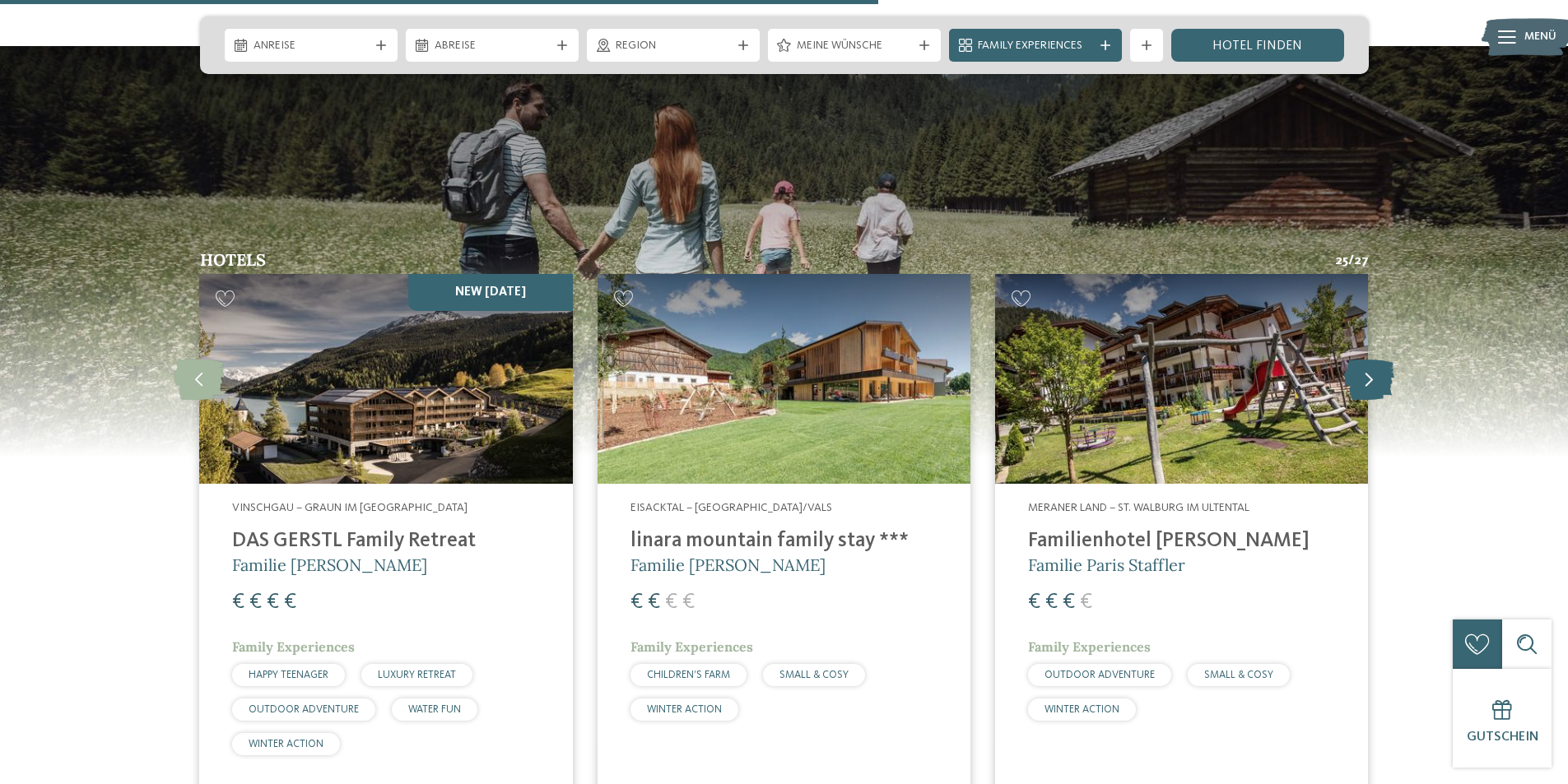
click at [1377, 359] on icon at bounding box center [1369, 379] width 50 height 41
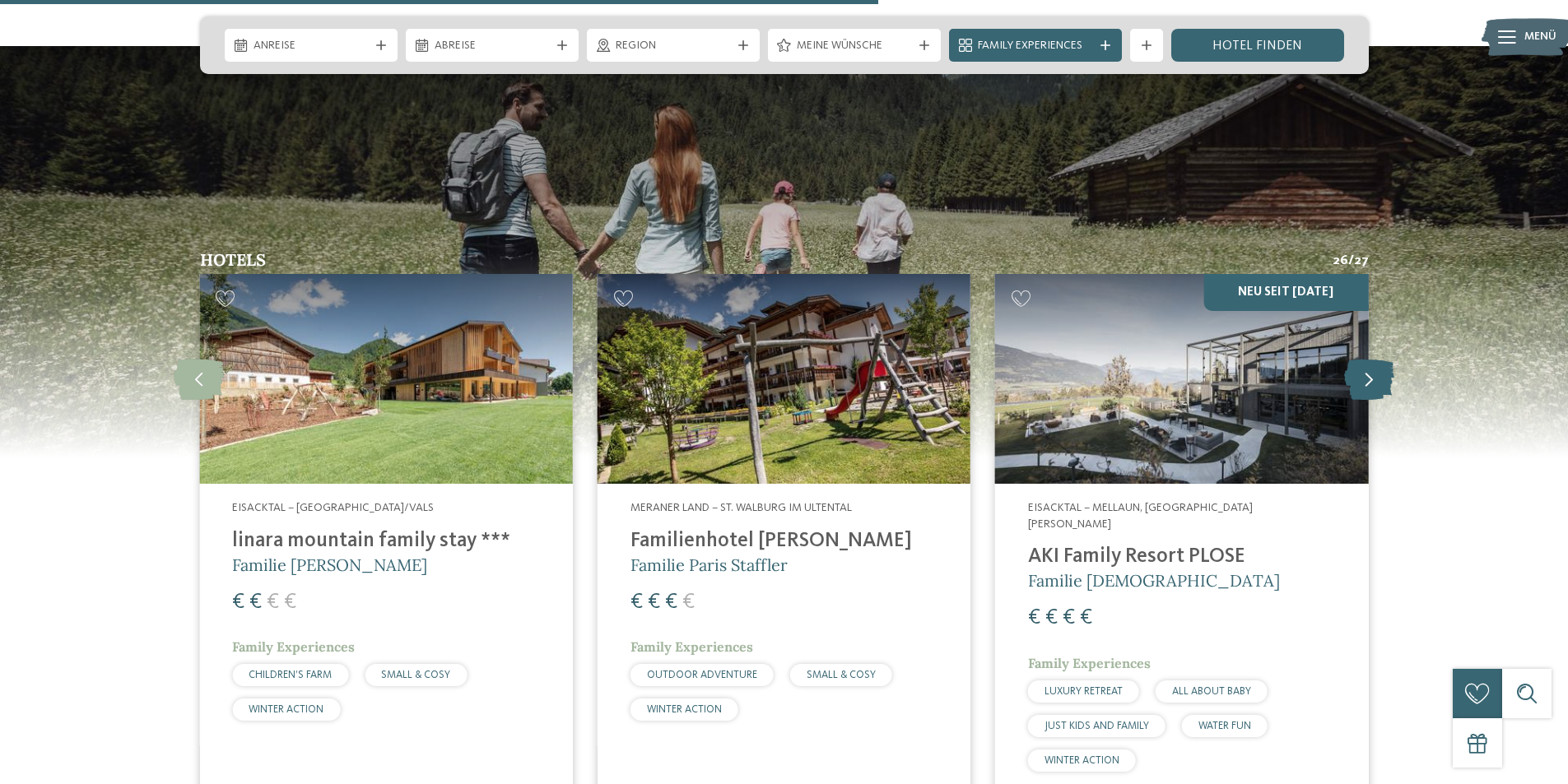
click at [1360, 359] on icon at bounding box center [1369, 379] width 50 height 41
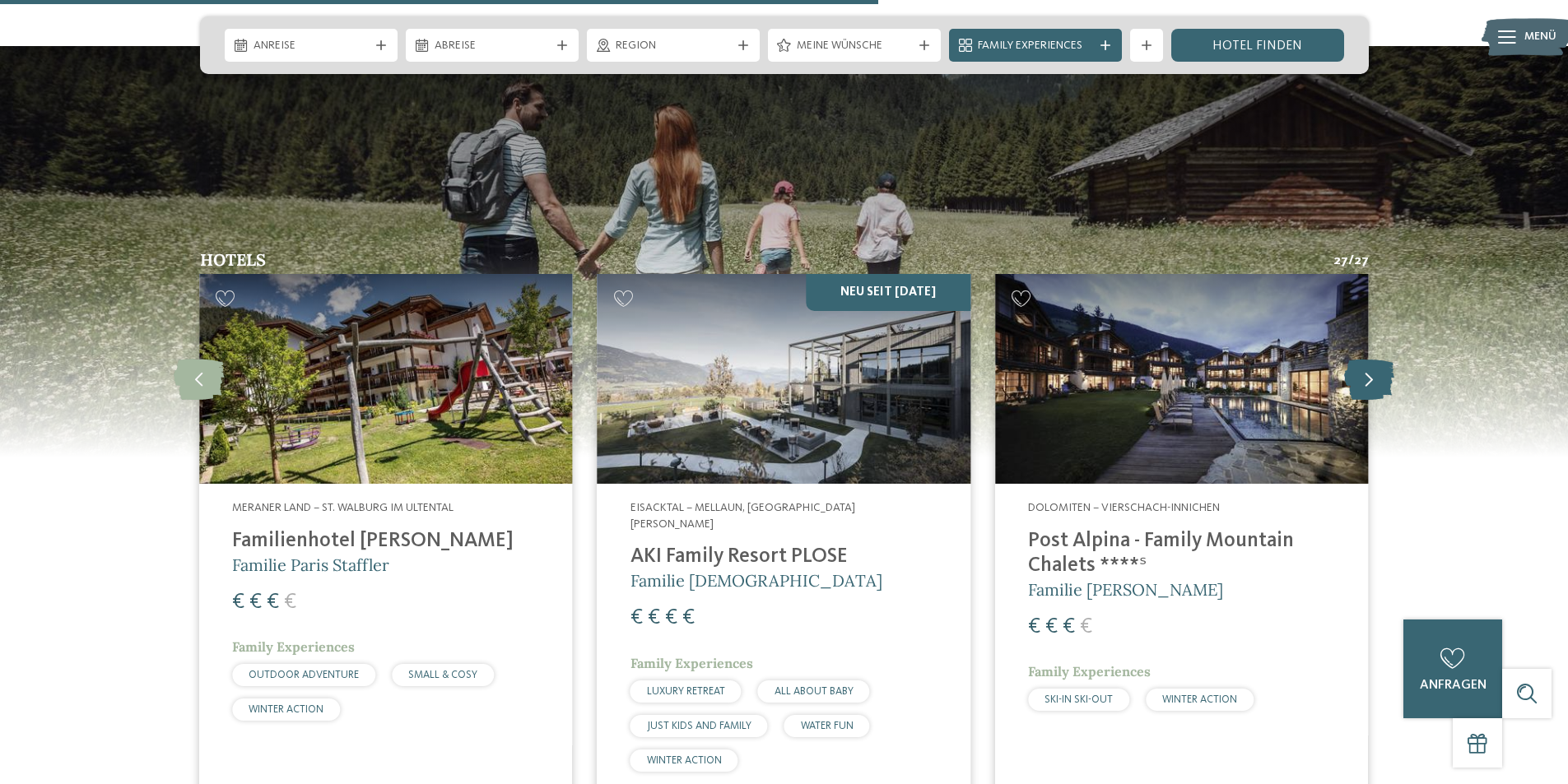
click at [1377, 359] on icon at bounding box center [1369, 379] width 50 height 41
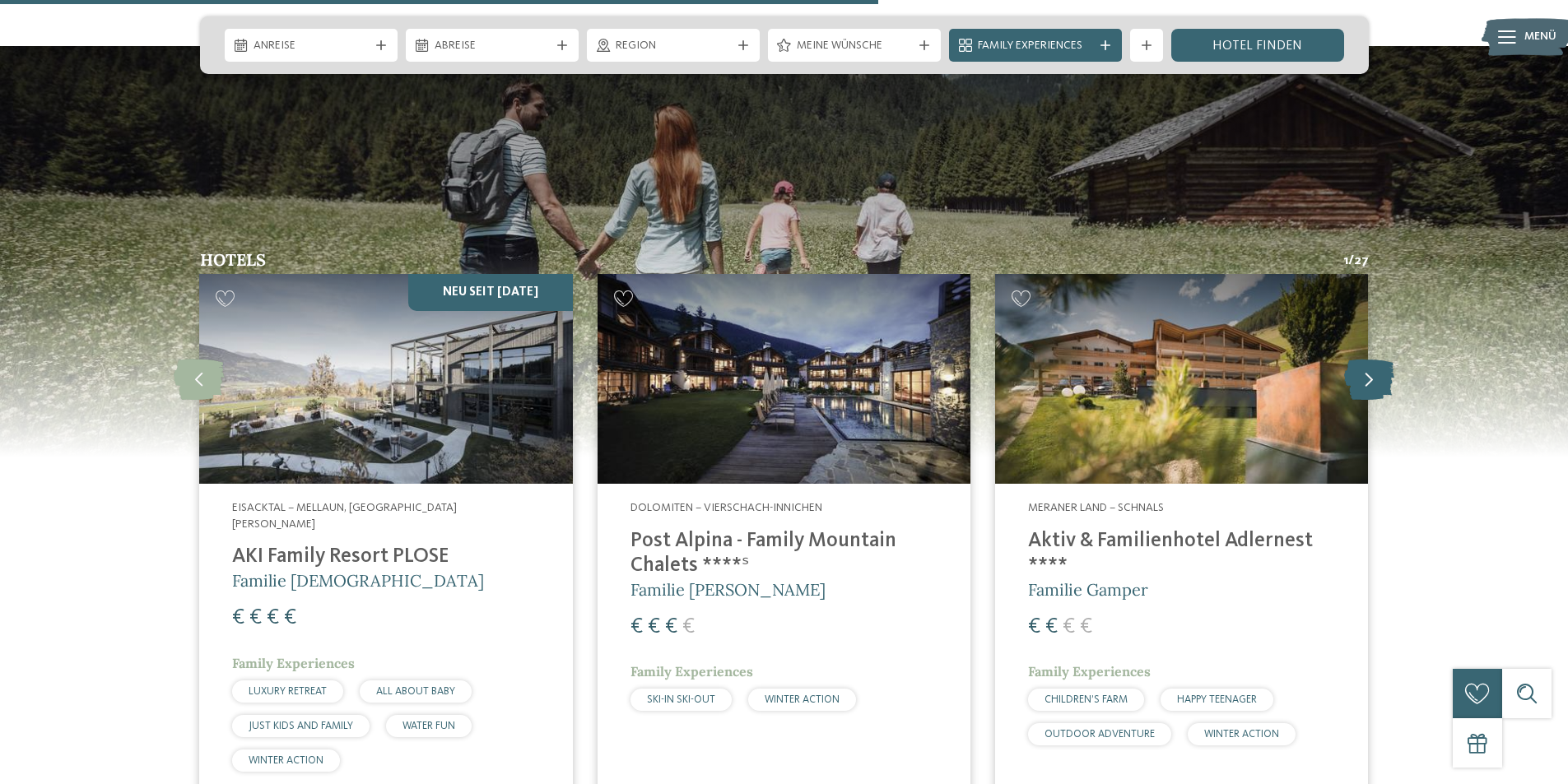
click at [1378, 359] on icon at bounding box center [1369, 379] width 50 height 41
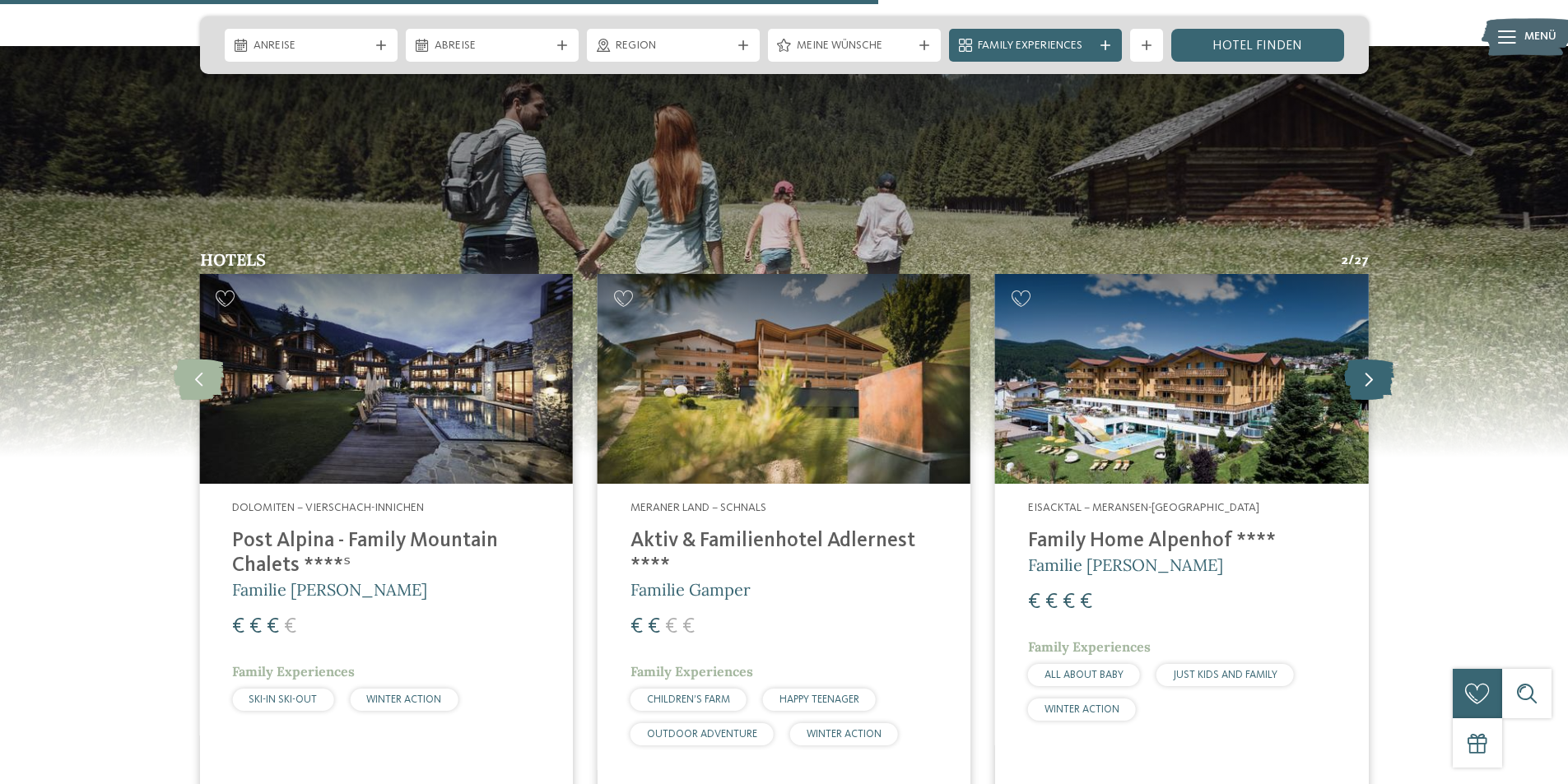
click at [1378, 359] on icon at bounding box center [1369, 379] width 50 height 41
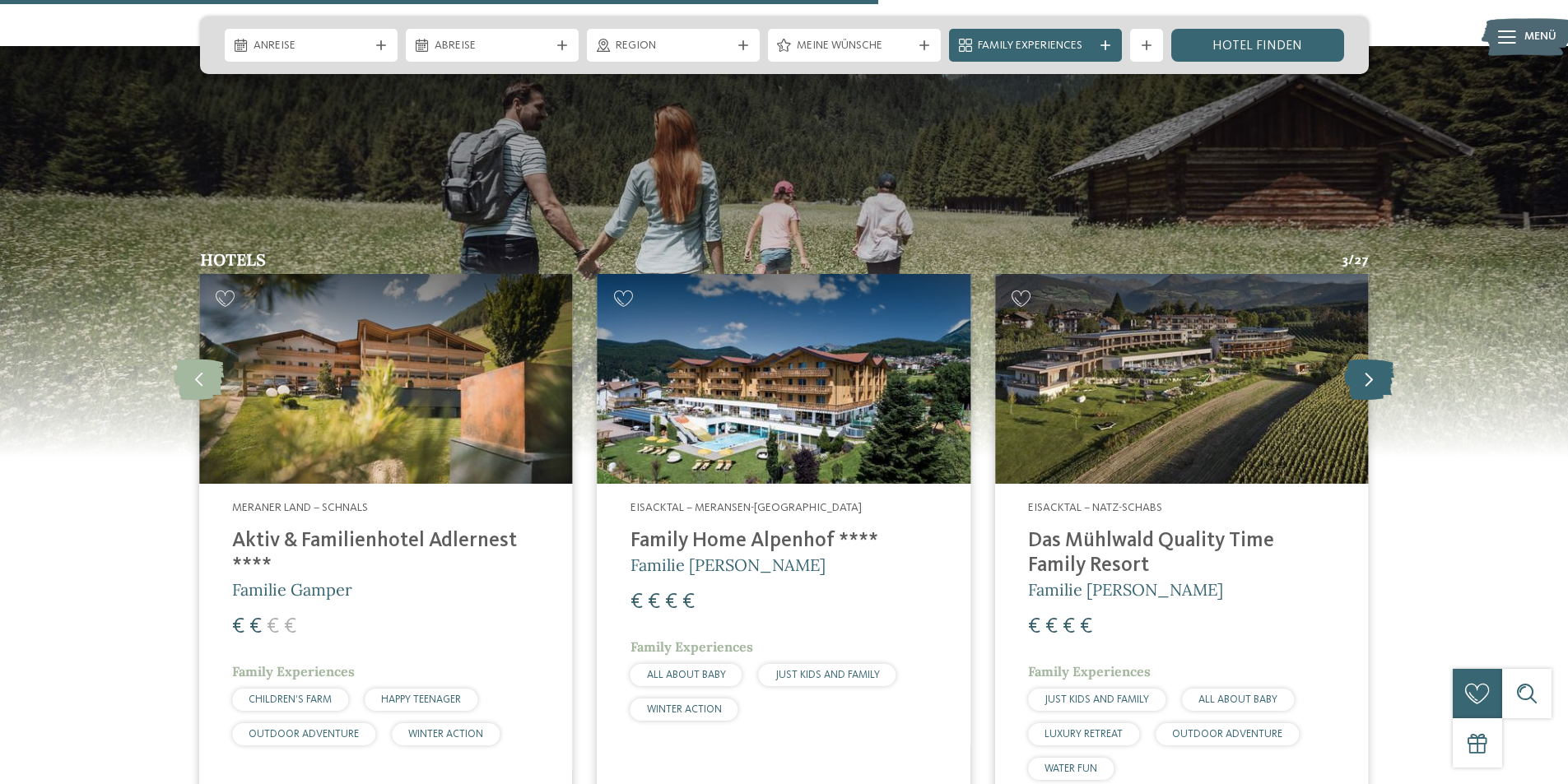
click at [1378, 359] on icon at bounding box center [1369, 379] width 50 height 41
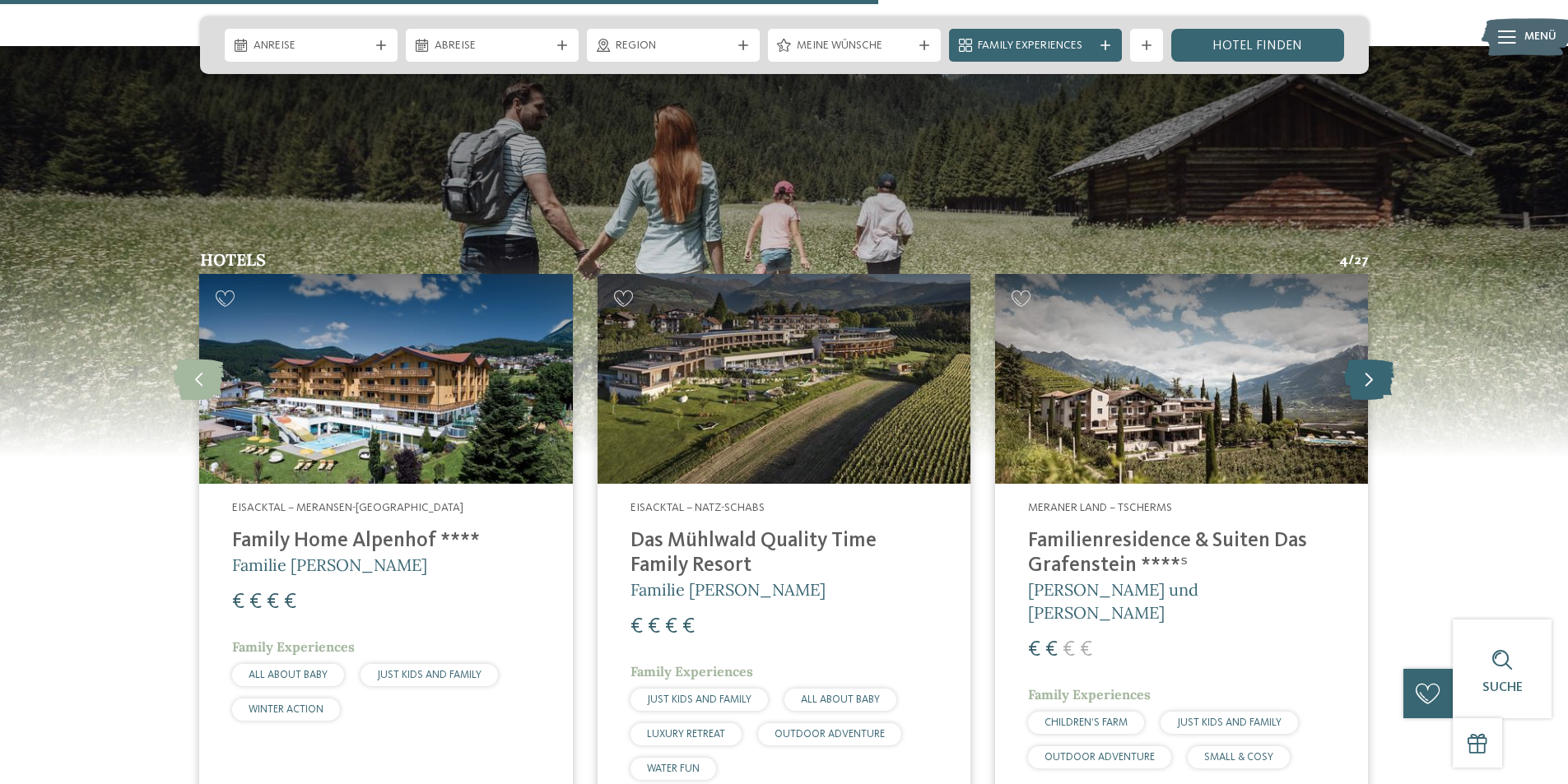
click at [1378, 359] on icon at bounding box center [1369, 379] width 50 height 41
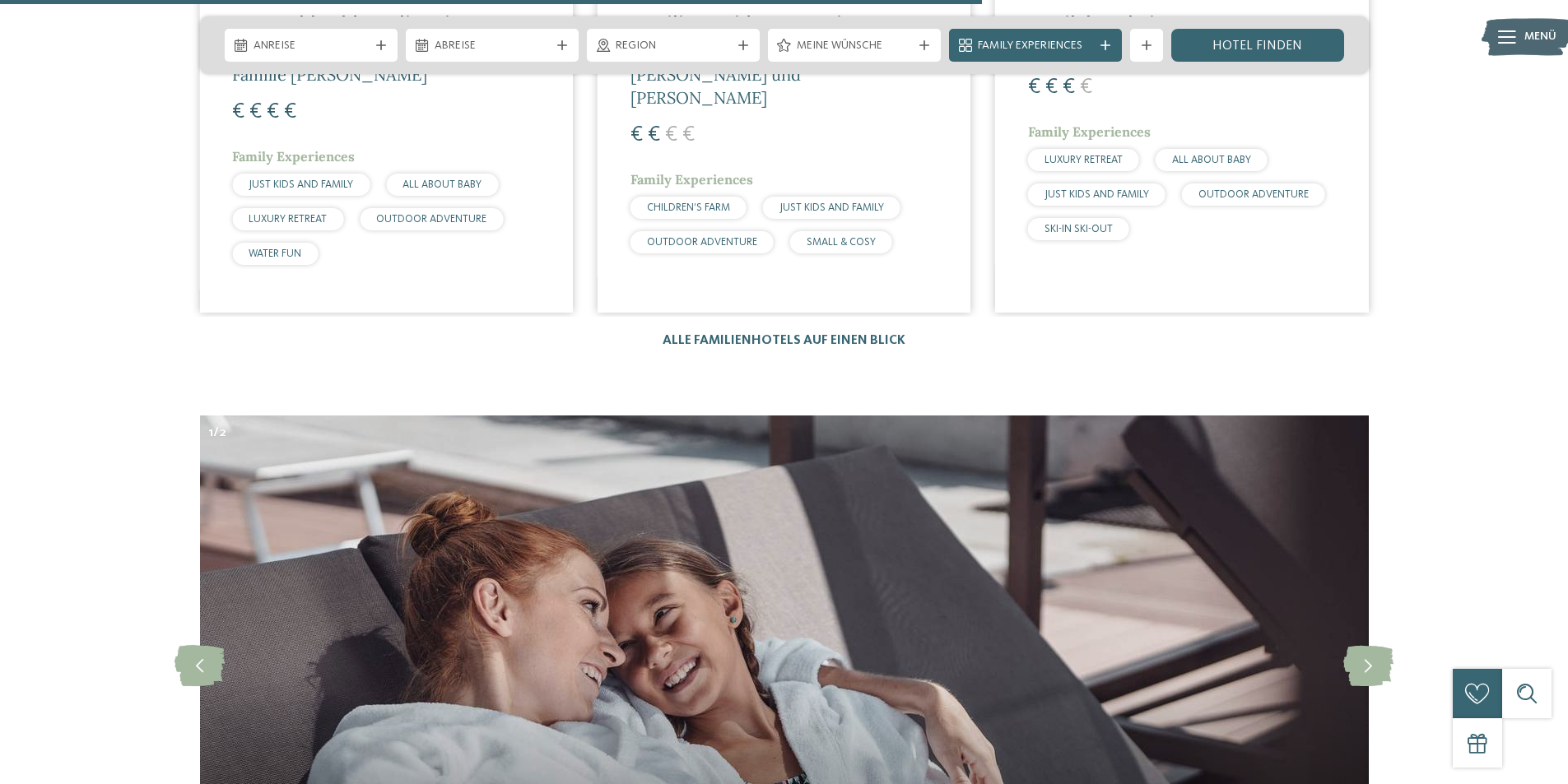
scroll to position [5103, 0]
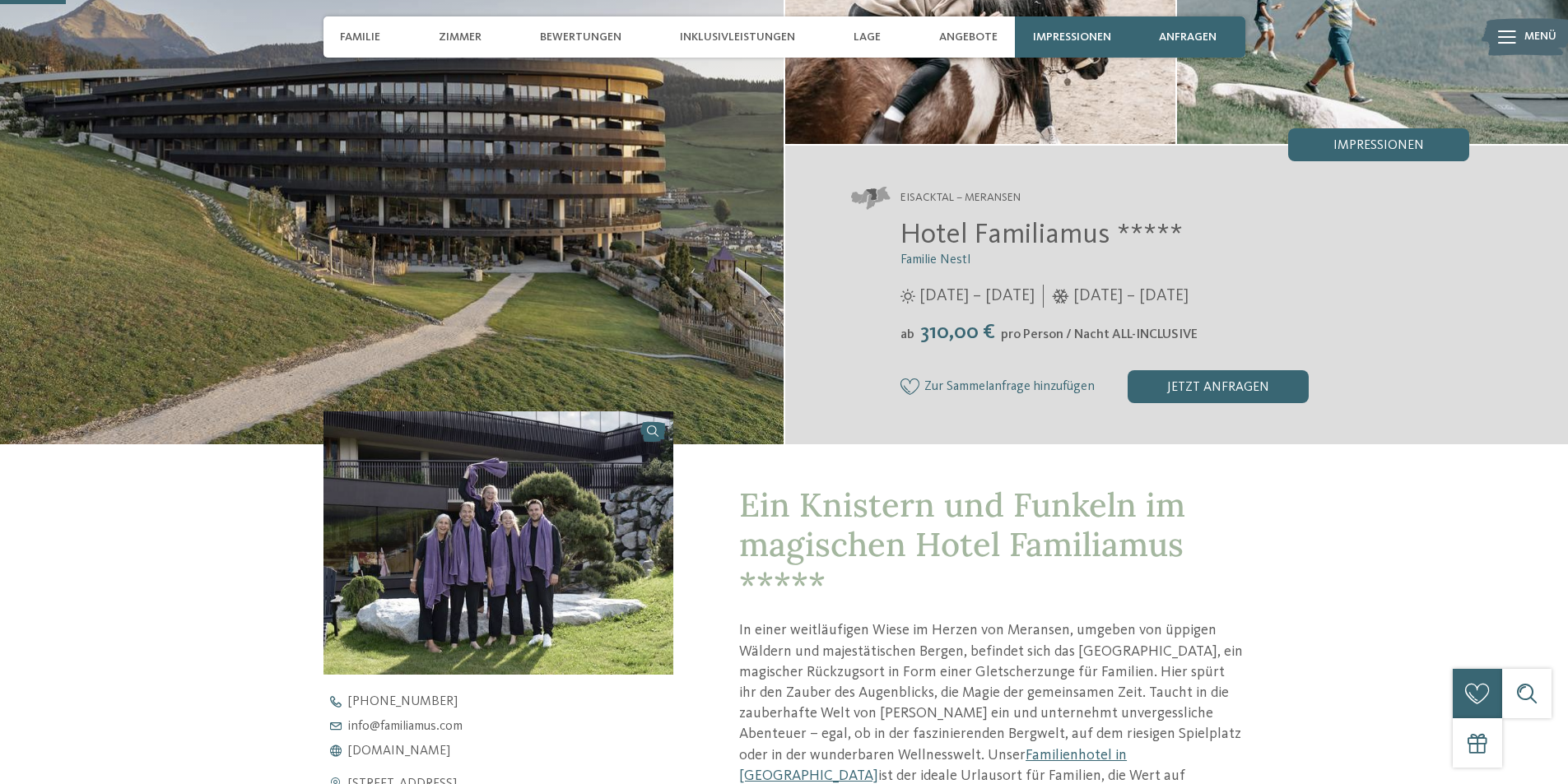
scroll to position [247, 0]
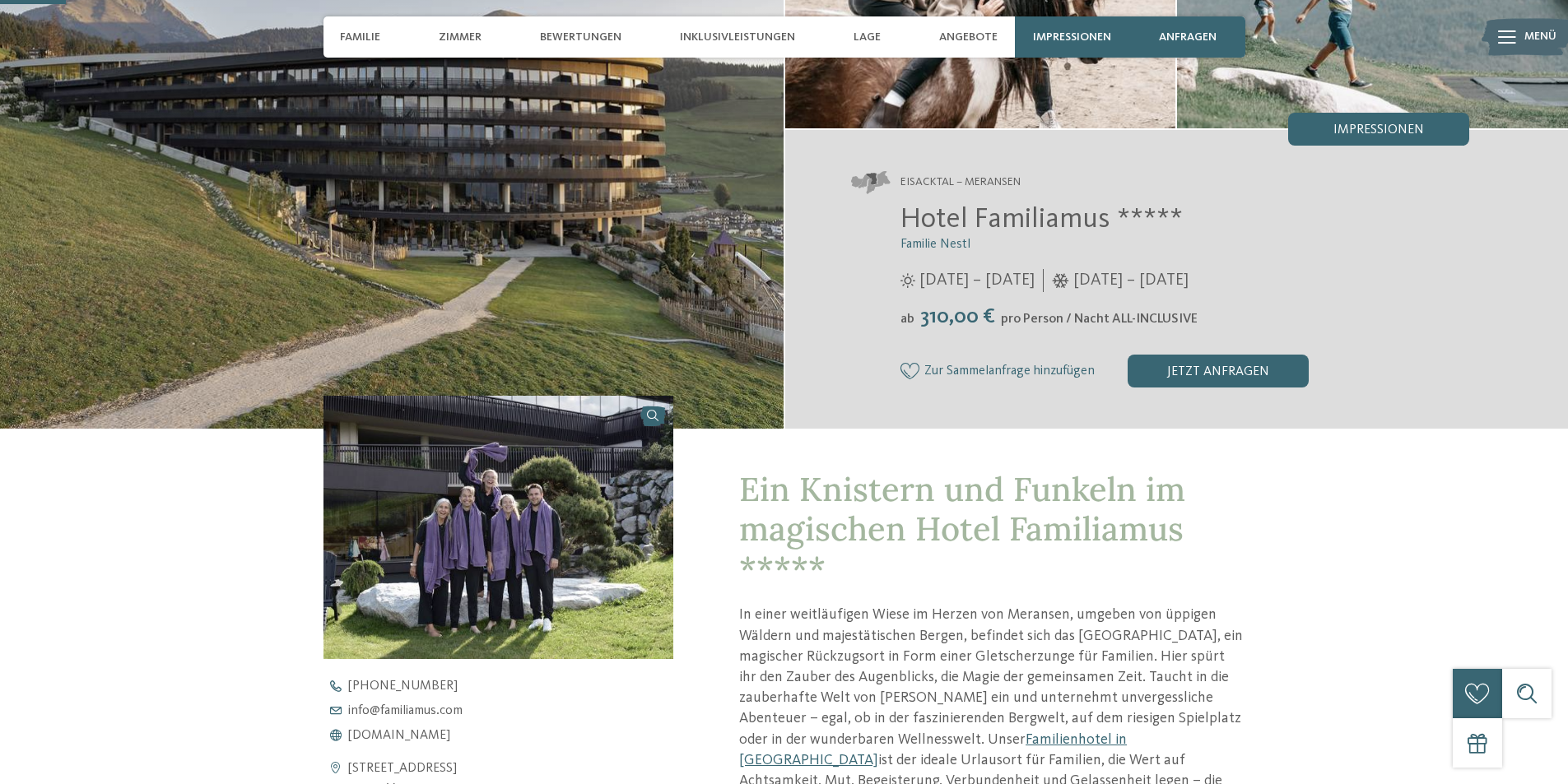
click at [519, 521] on img at bounding box center [499, 527] width 351 height 263
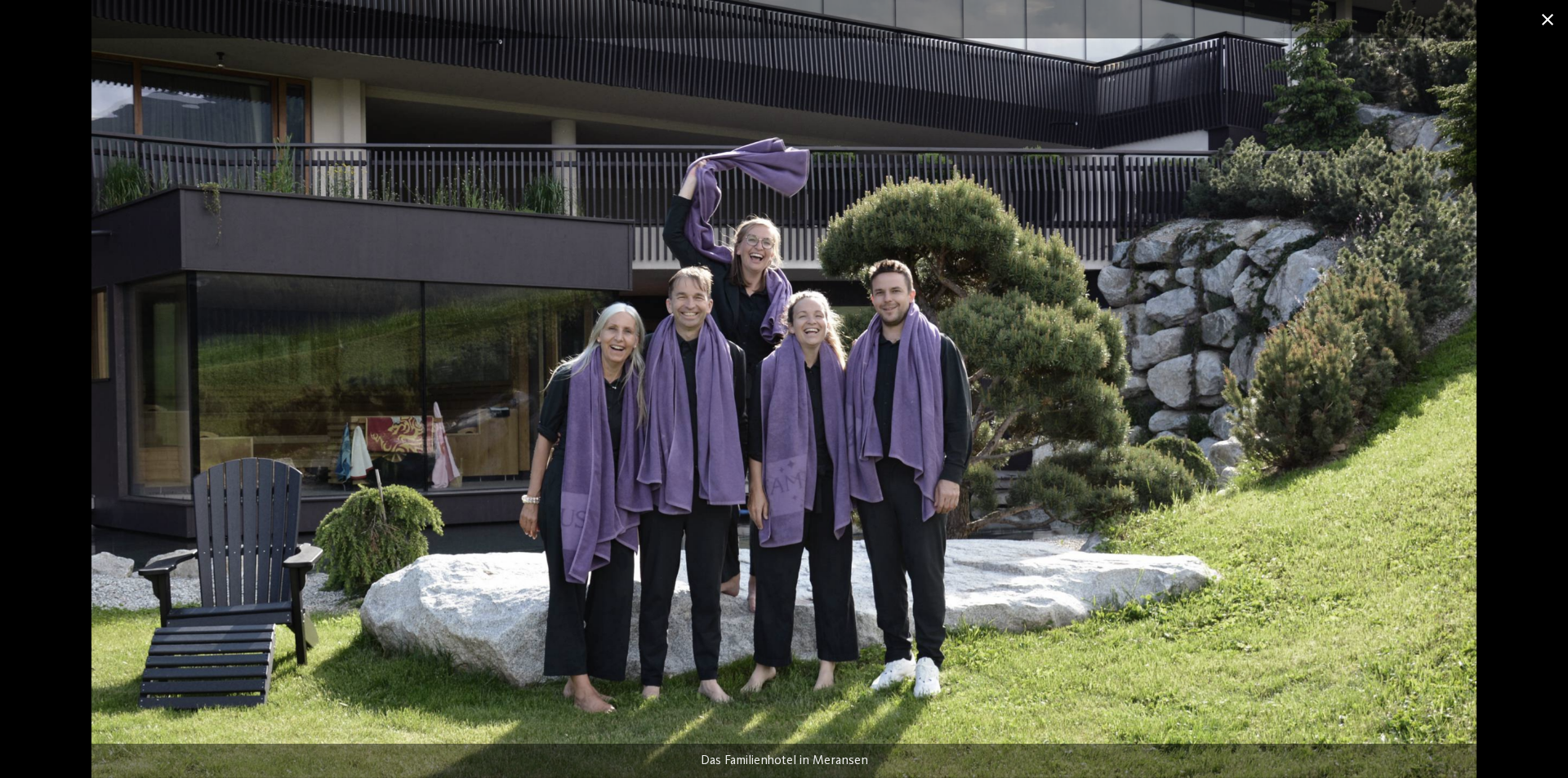
click at [1537, 24] on span at bounding box center [1547, 19] width 41 height 38
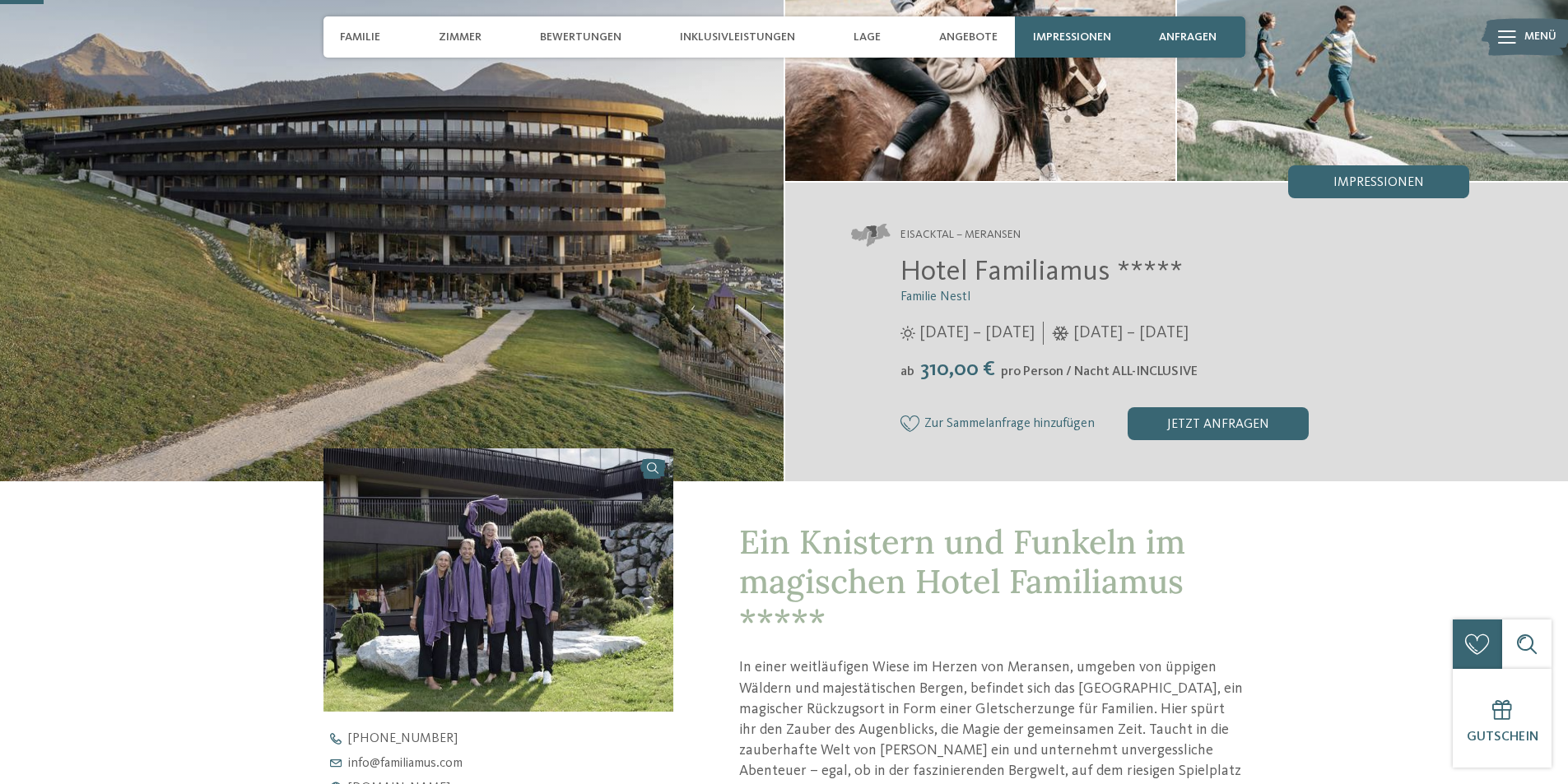
scroll to position [165, 0]
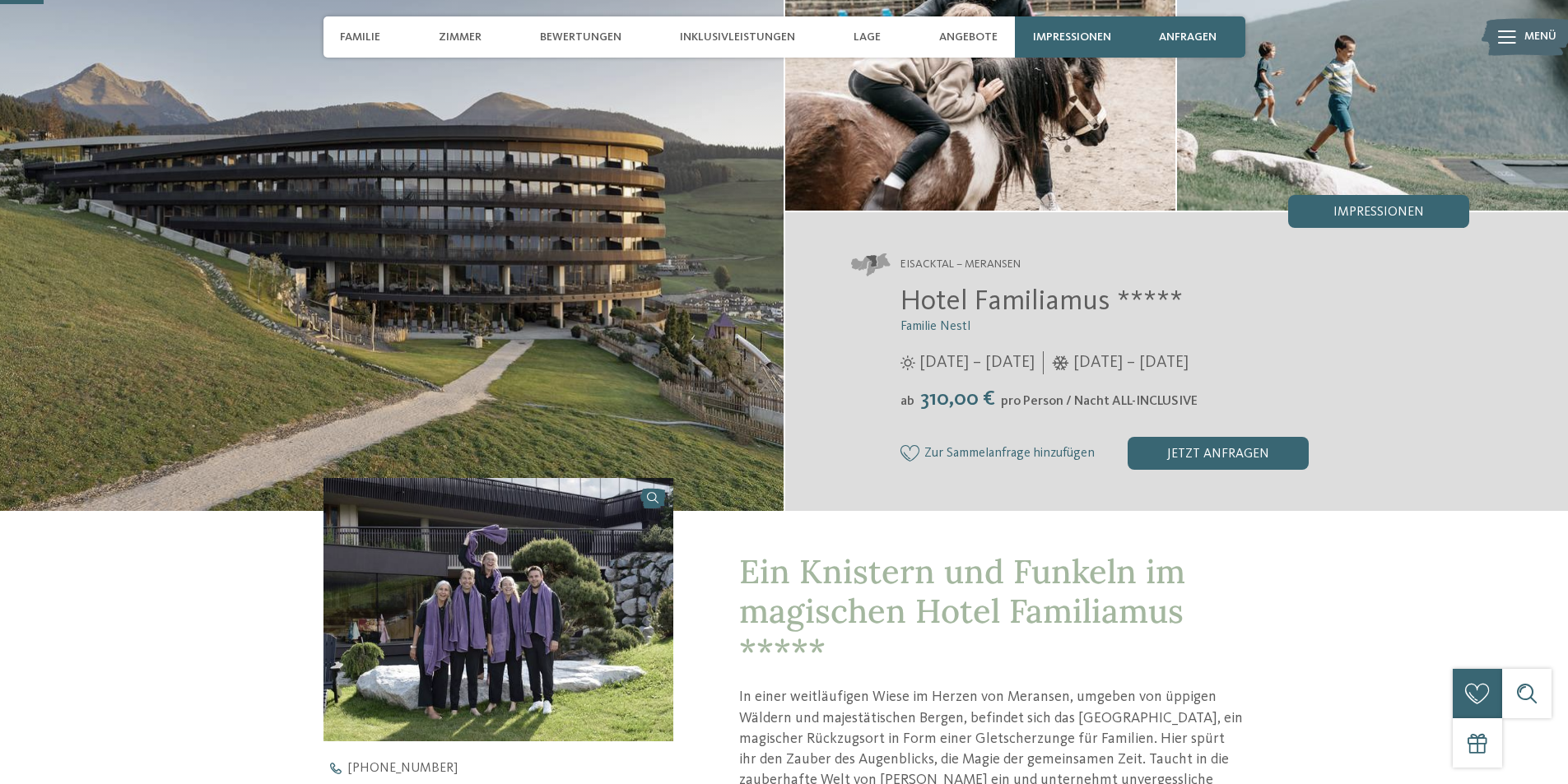
click at [961, 325] on span "Familie Nestl" at bounding box center [936, 326] width 70 height 13
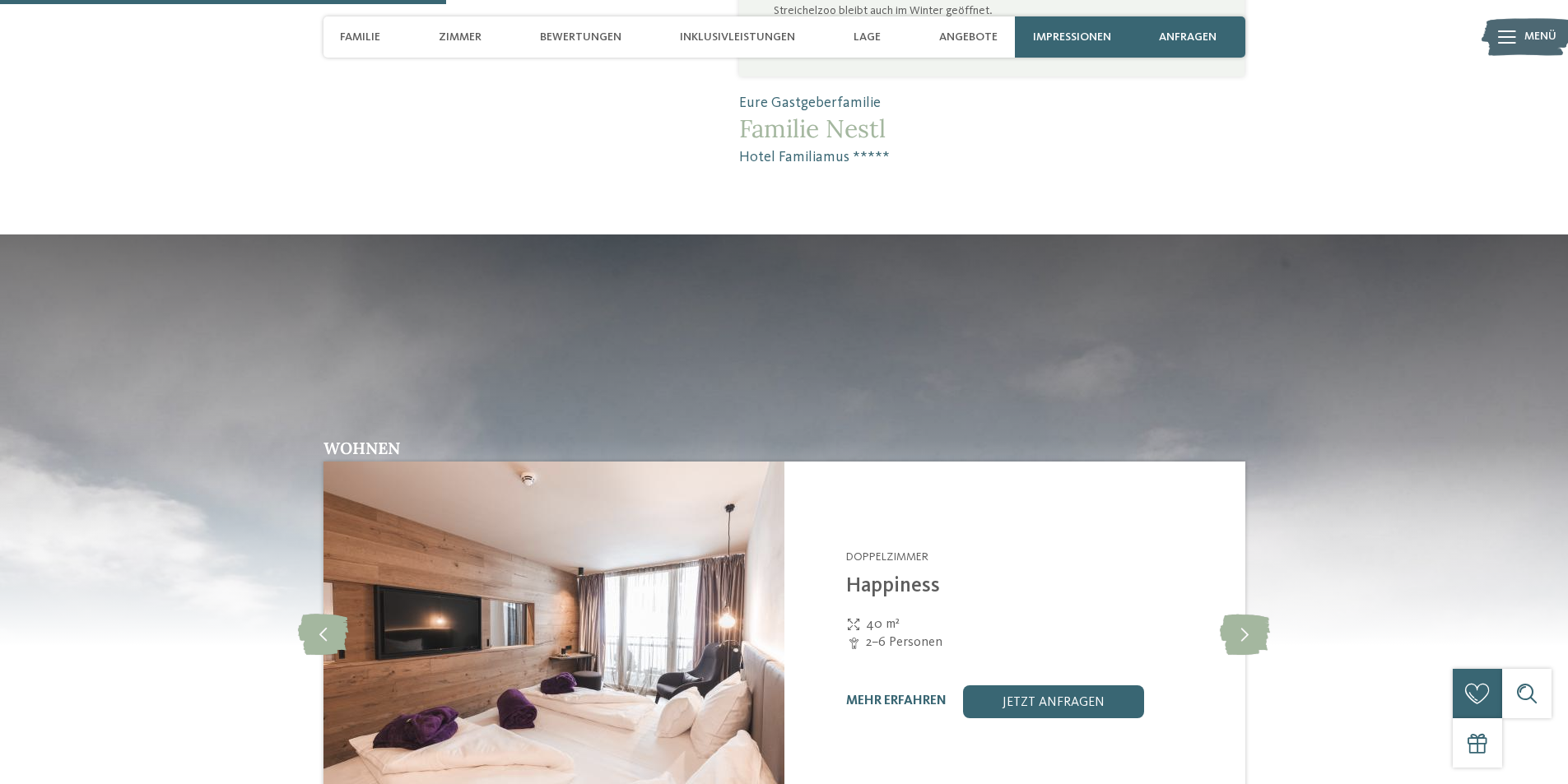
scroll to position [1975, 0]
